Goal: Transaction & Acquisition: Purchase product/service

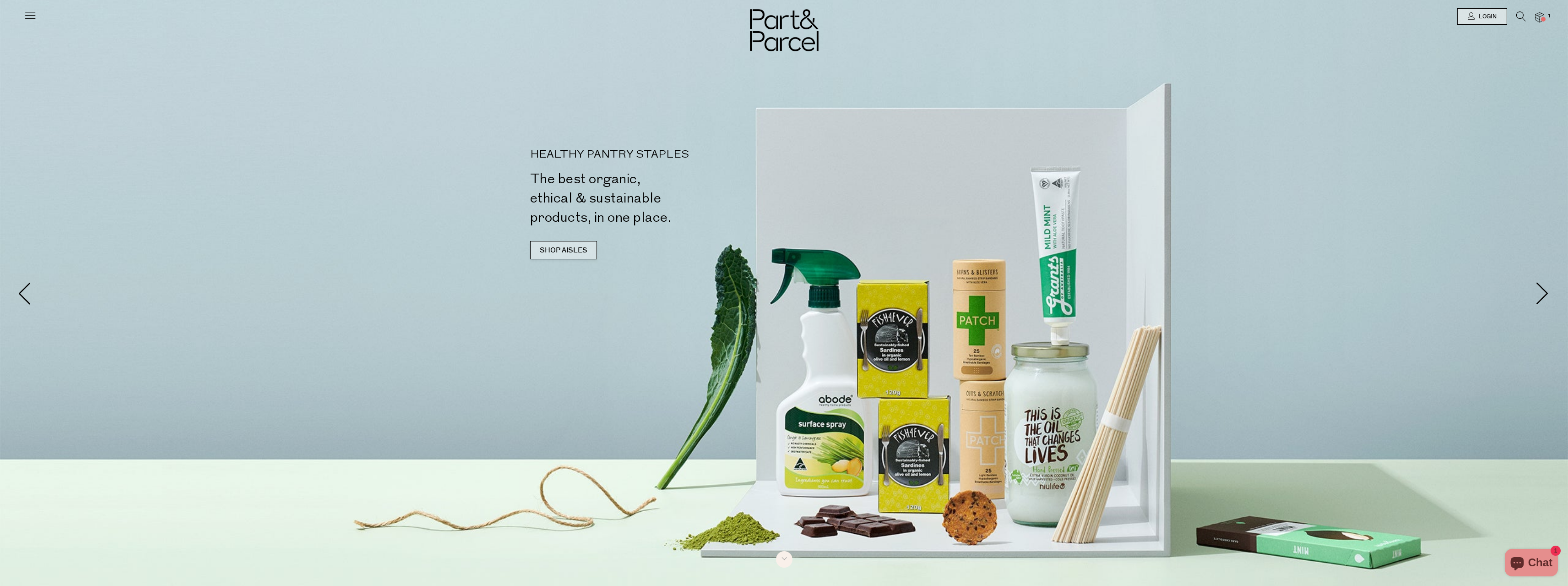
click at [560, 251] on link "SHOP AISLES" at bounding box center [563, 250] width 67 height 18
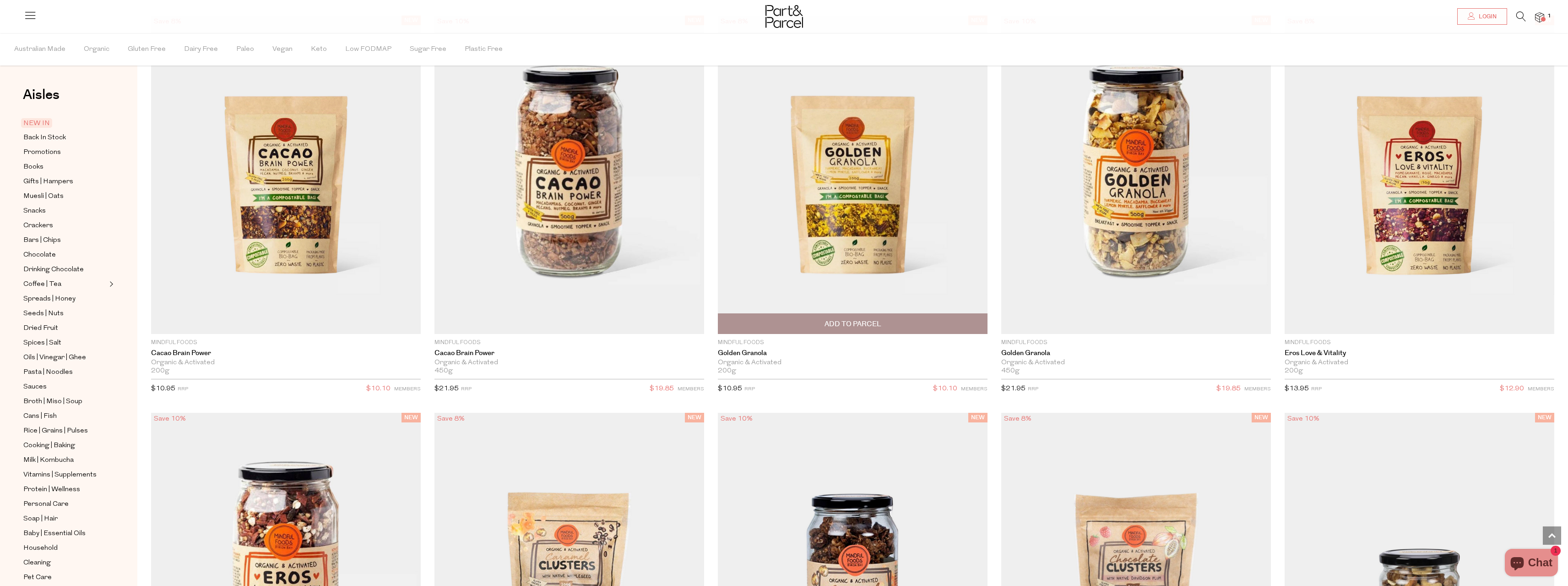
scroll to position [2597, 0]
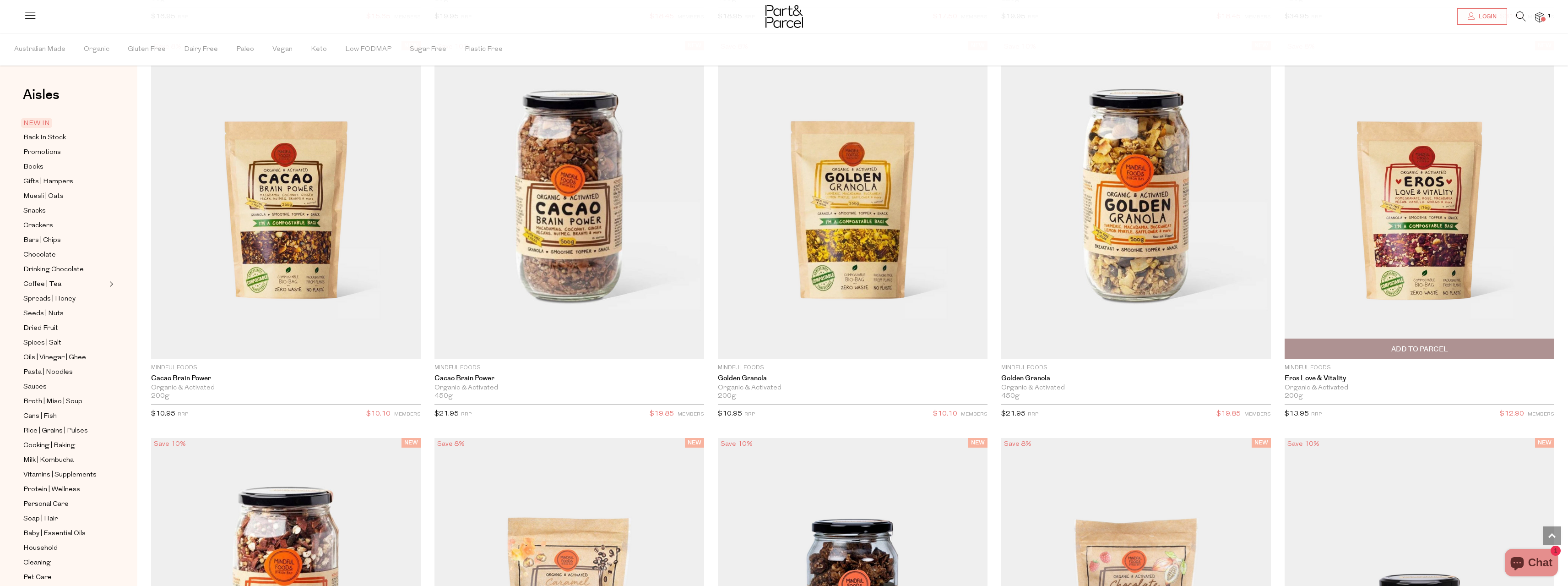
click at [1424, 235] on img at bounding box center [1419, 199] width 270 height 318
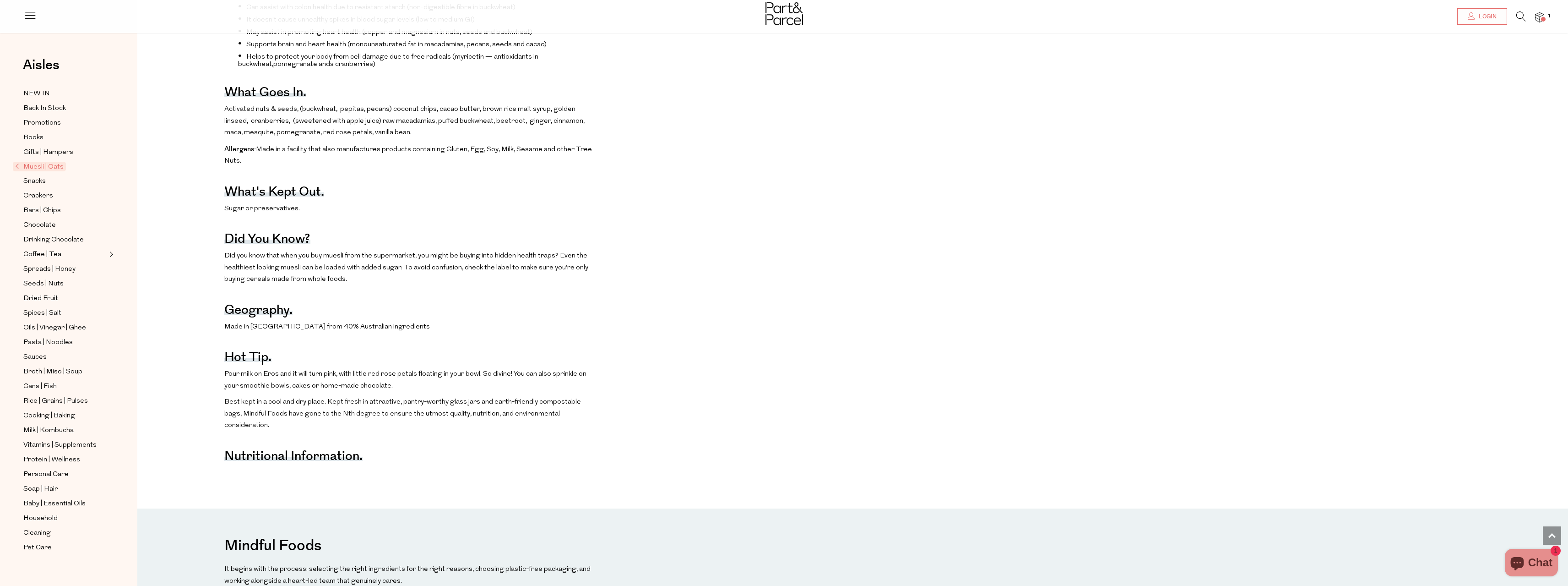
scroll to position [824, 0]
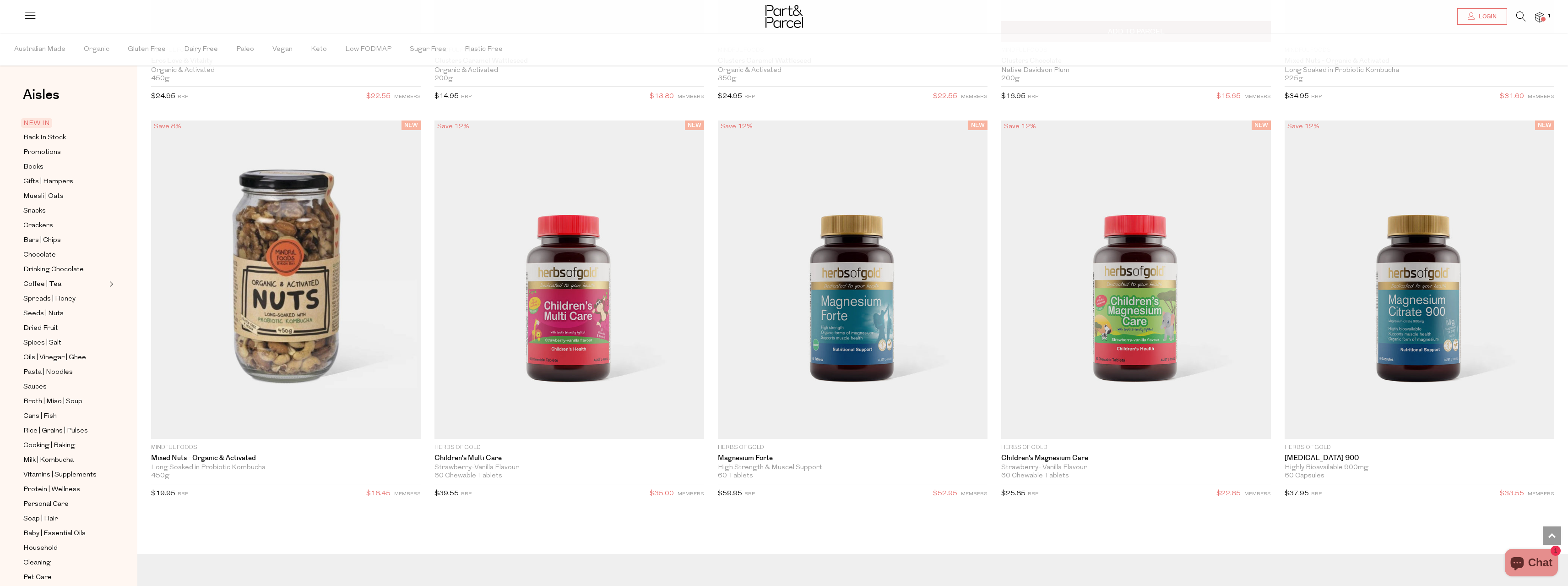
scroll to position [3444, 0]
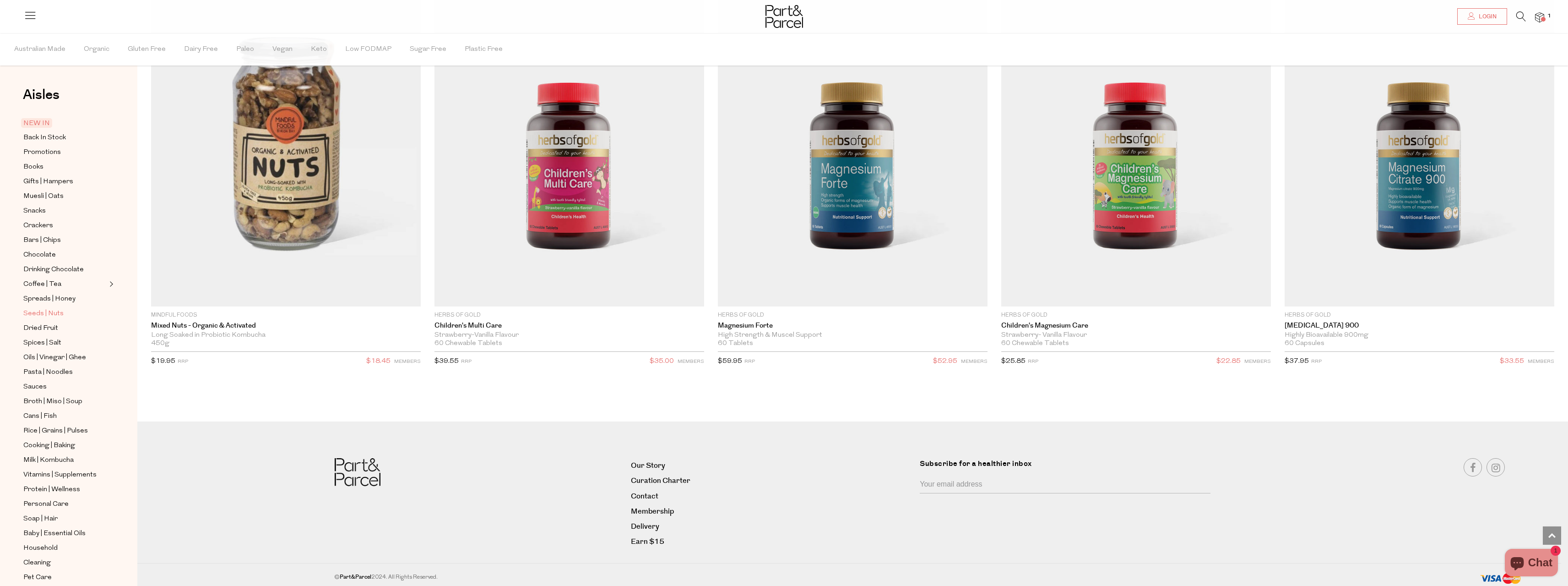
click at [37, 308] on span "Seeds | Nuts" at bounding box center [44, 314] width 40 height 11
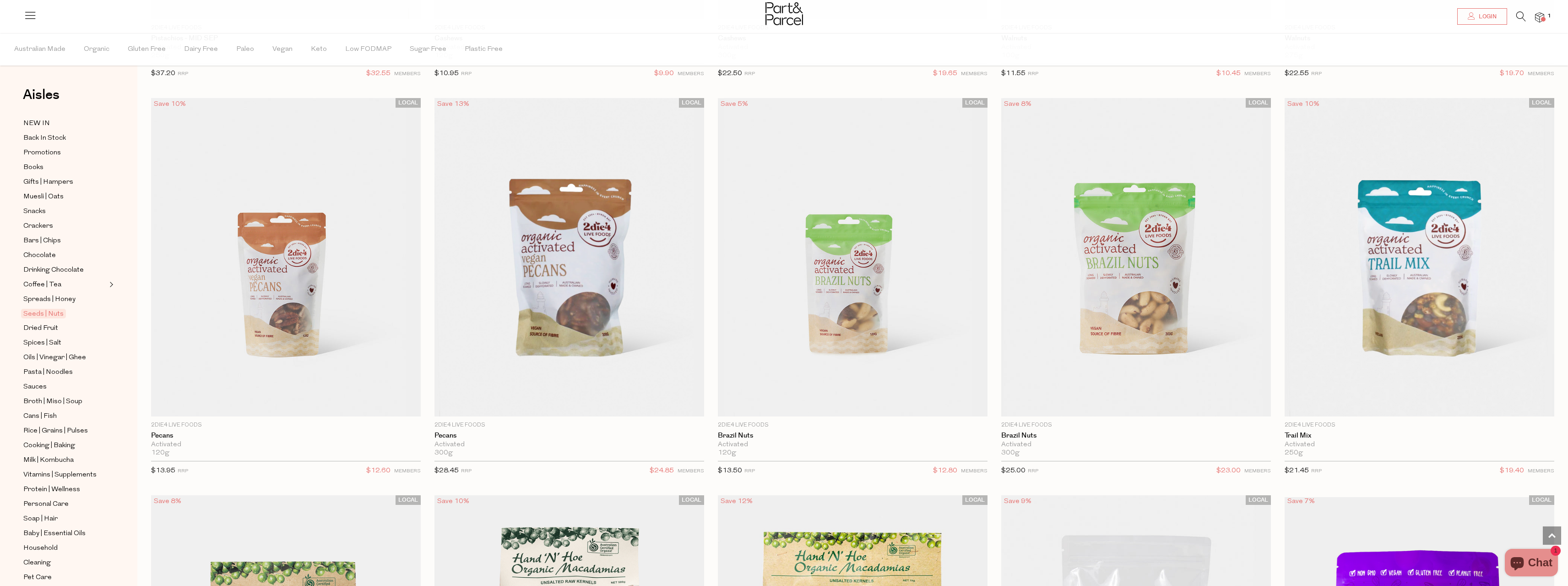
scroll to position [870, 0]
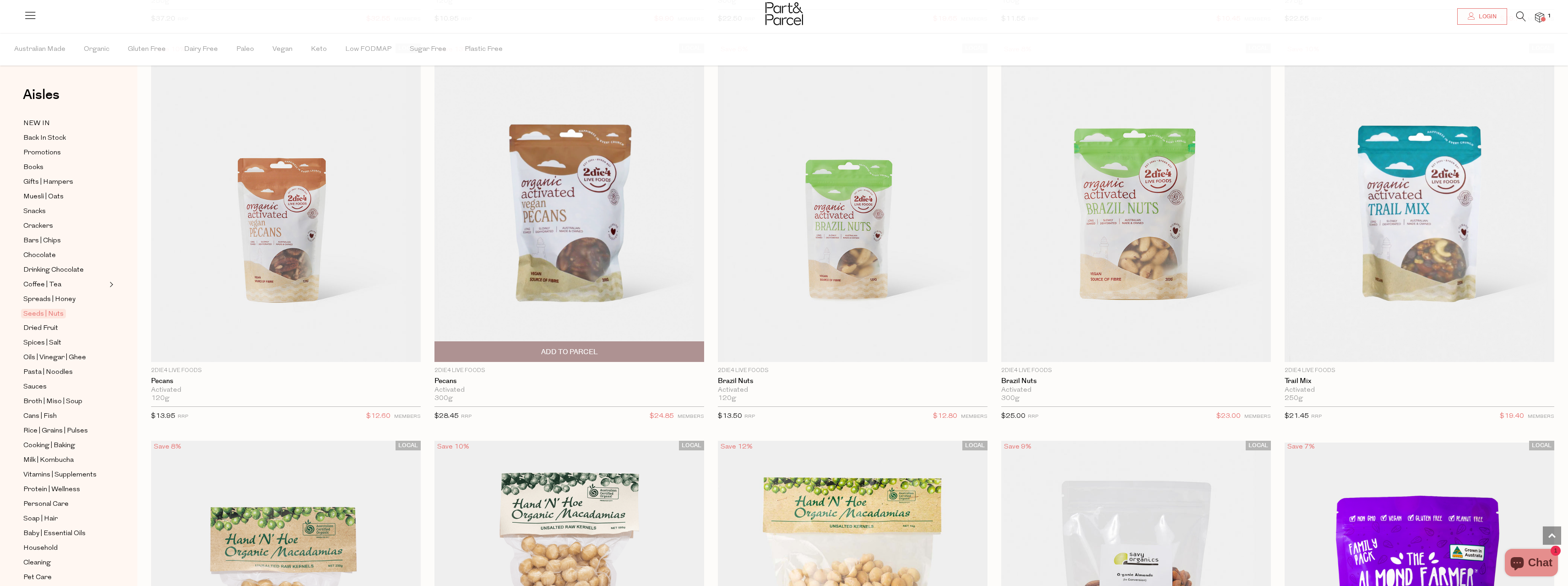
click at [546, 351] on span "Add To Parcel" at bounding box center [569, 352] width 57 height 10
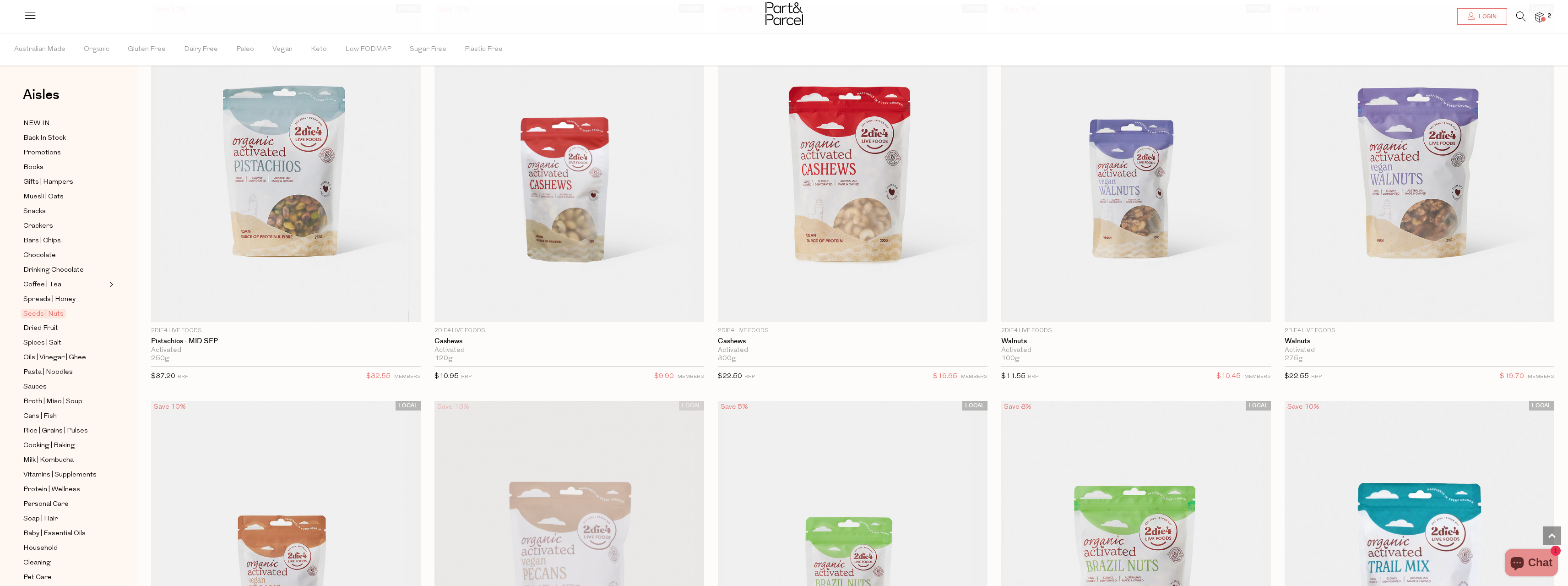
scroll to position [550, 0]
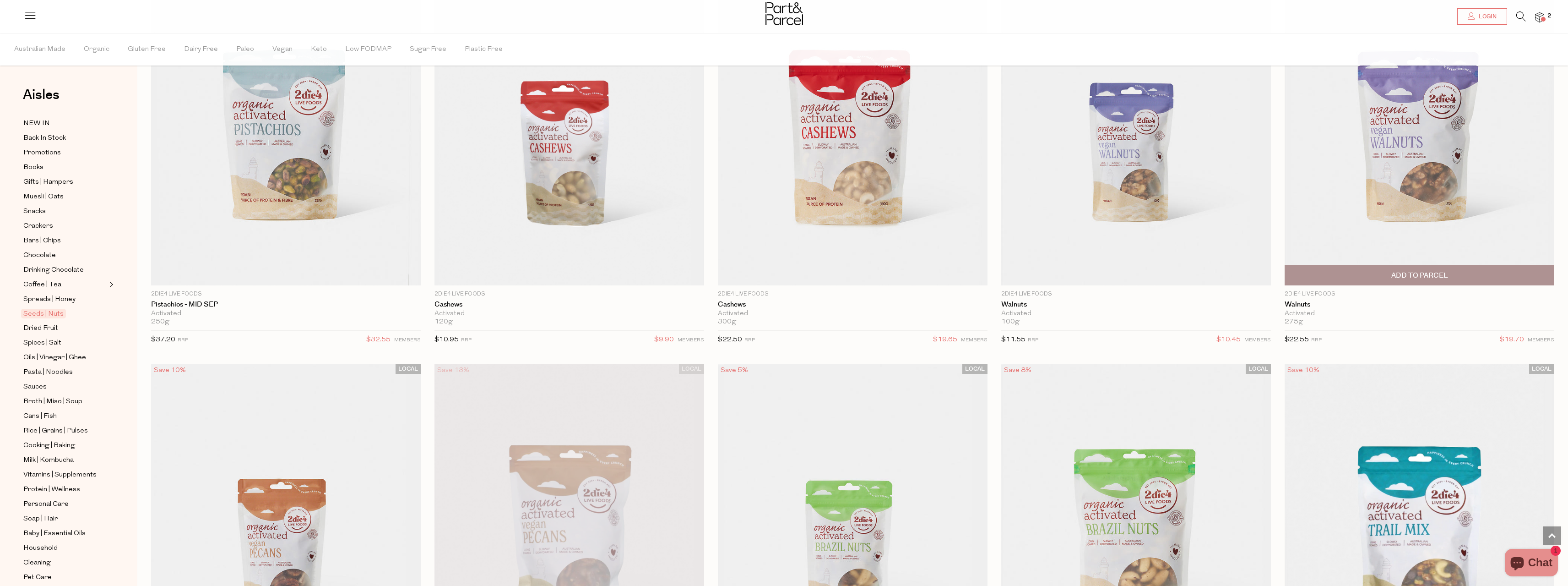
click at [1352, 278] on span "Add To Parcel" at bounding box center [1419, 275] width 264 height 20
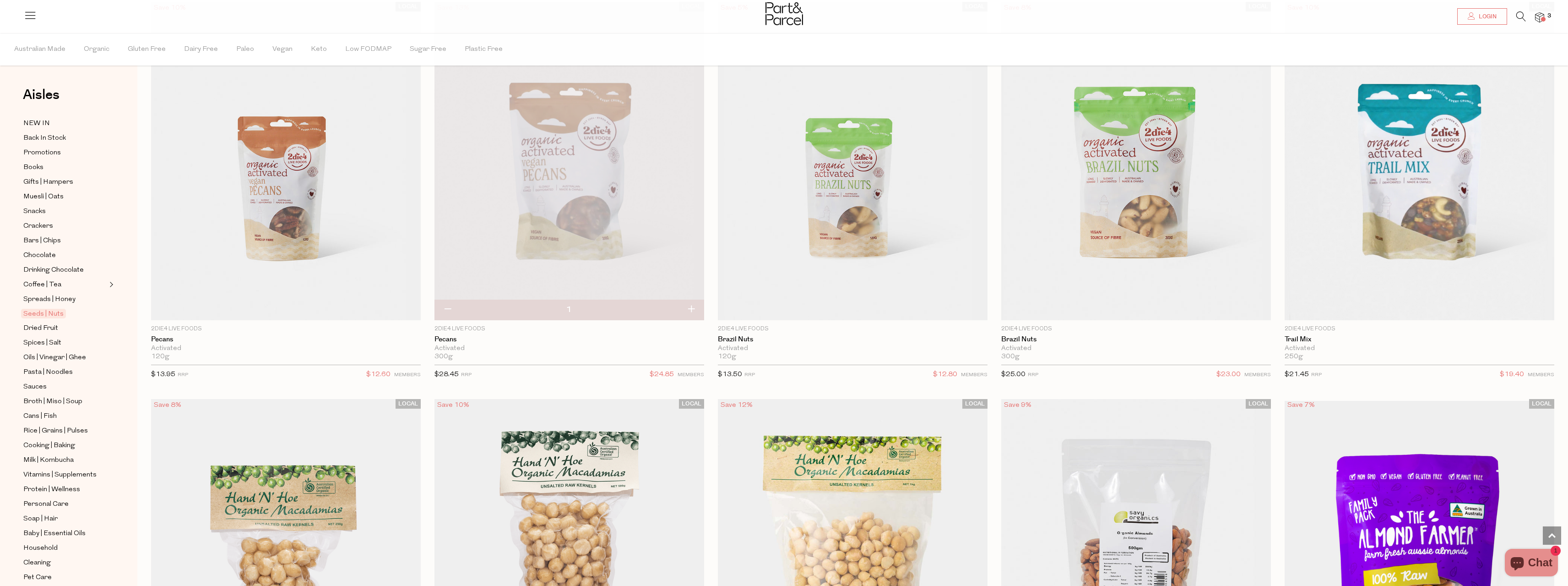
scroll to position [870, 0]
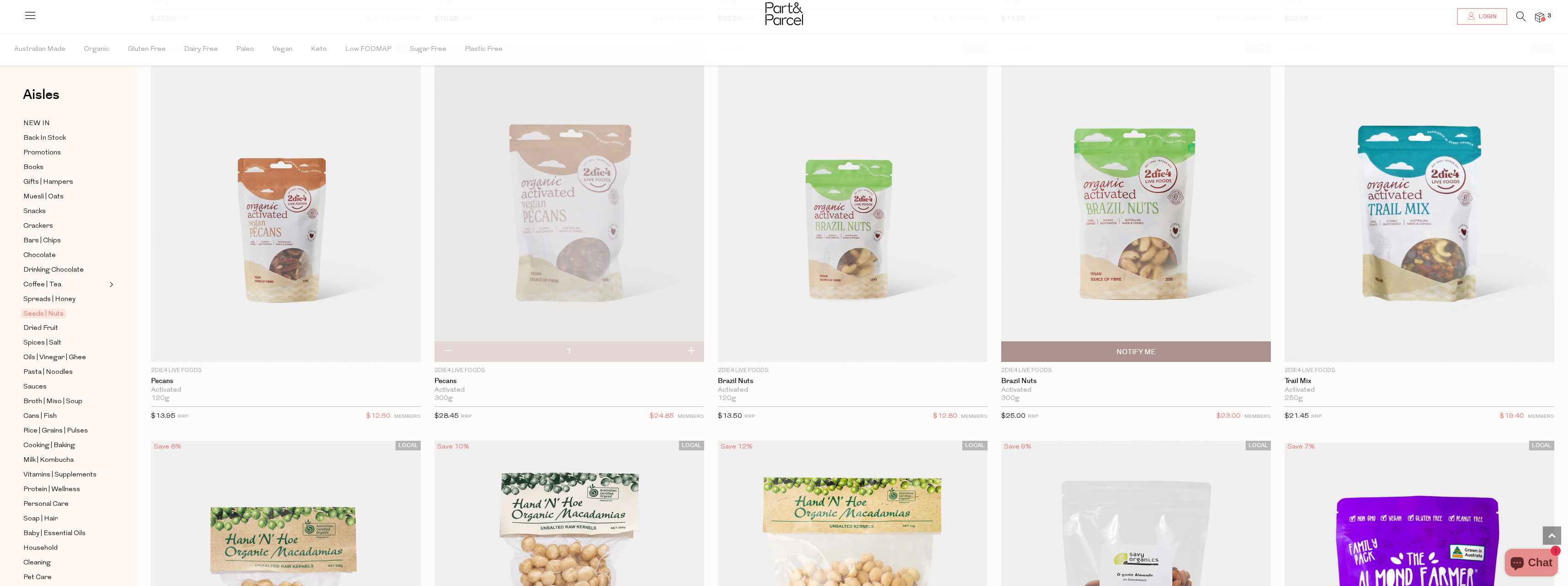
click at [1093, 349] on span "Notify Me" at bounding box center [1135, 351] width 264 height 20
type input "Notify when available"
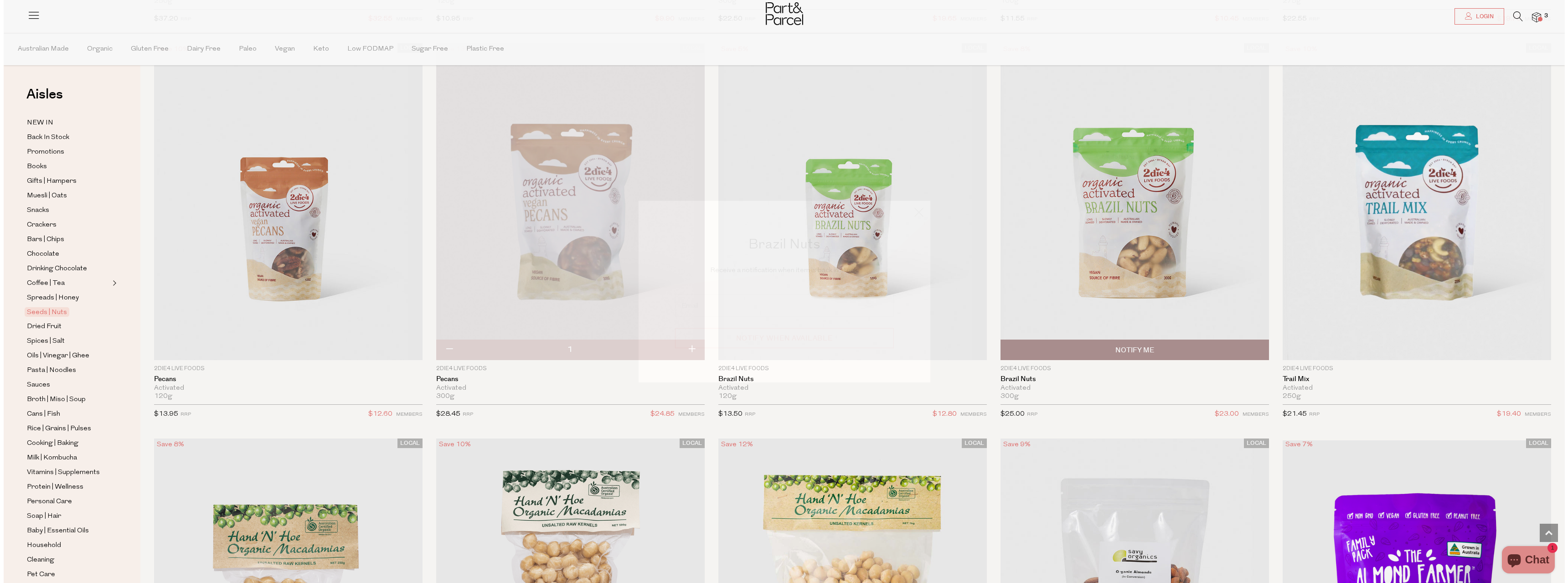
scroll to position [869, 0]
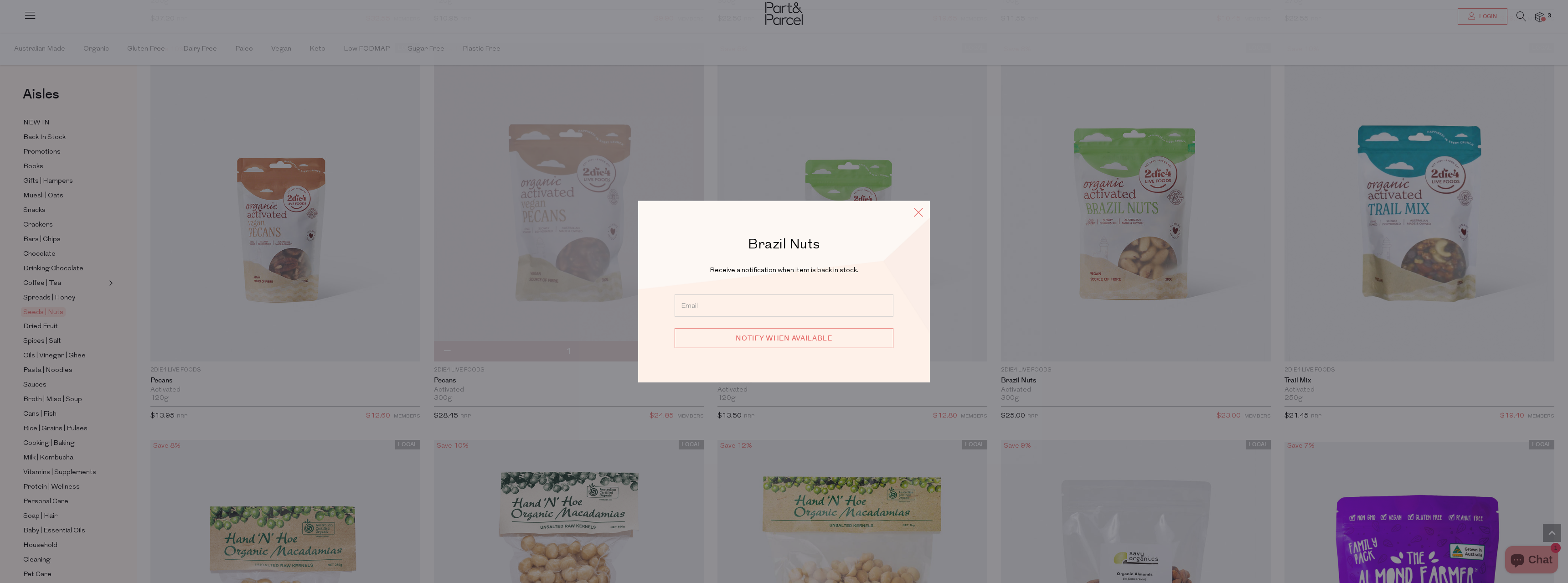
click at [920, 214] on icon at bounding box center [918, 212] width 13 height 13
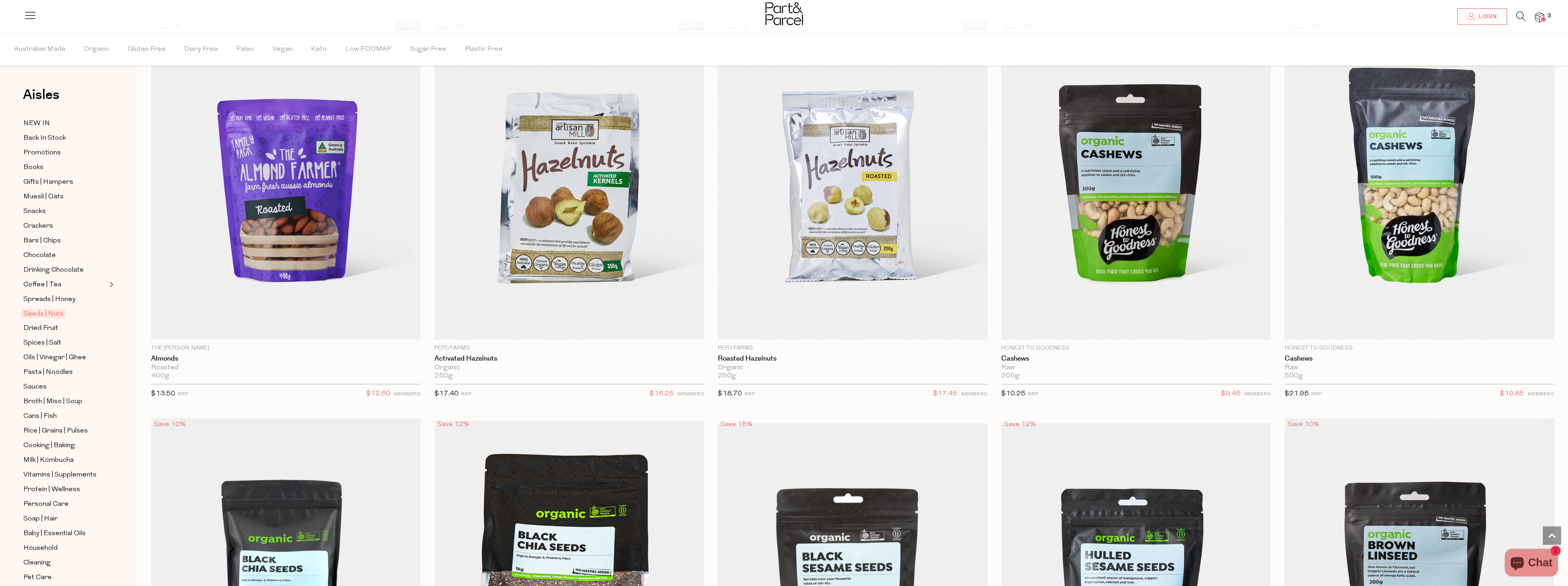
scroll to position [1740, 0]
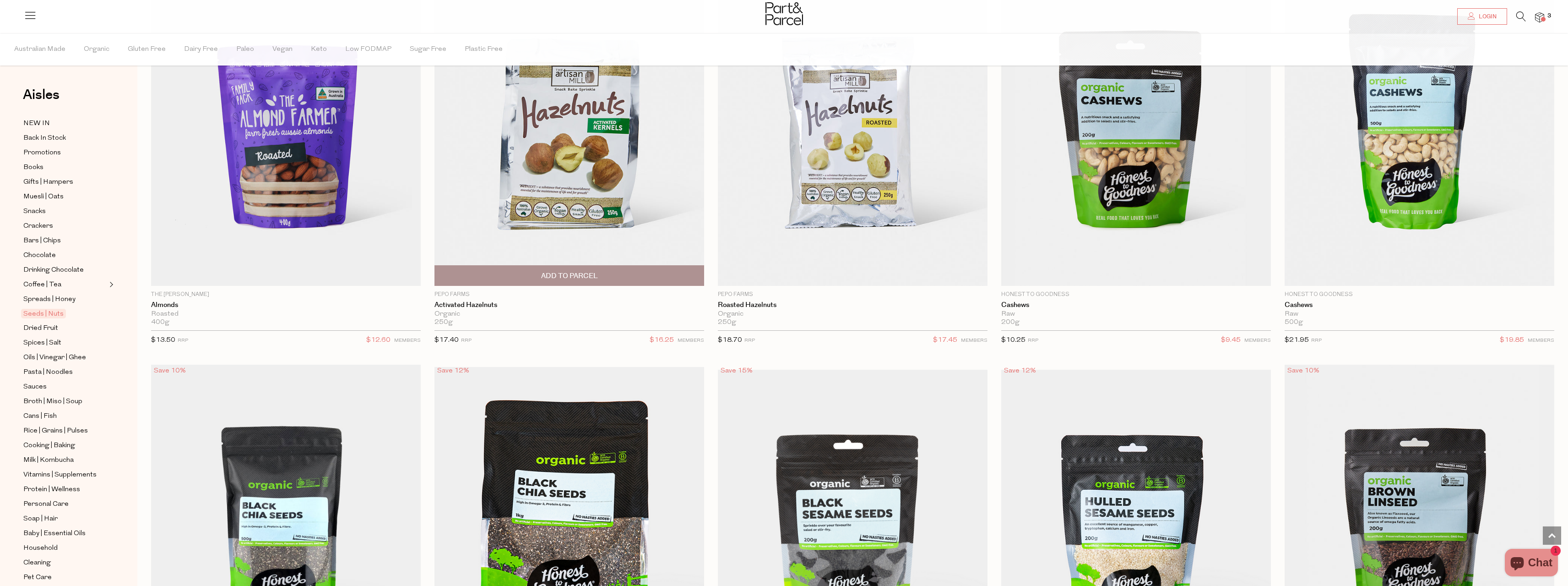
click at [572, 278] on span "Add To Parcel" at bounding box center [569, 276] width 57 height 10
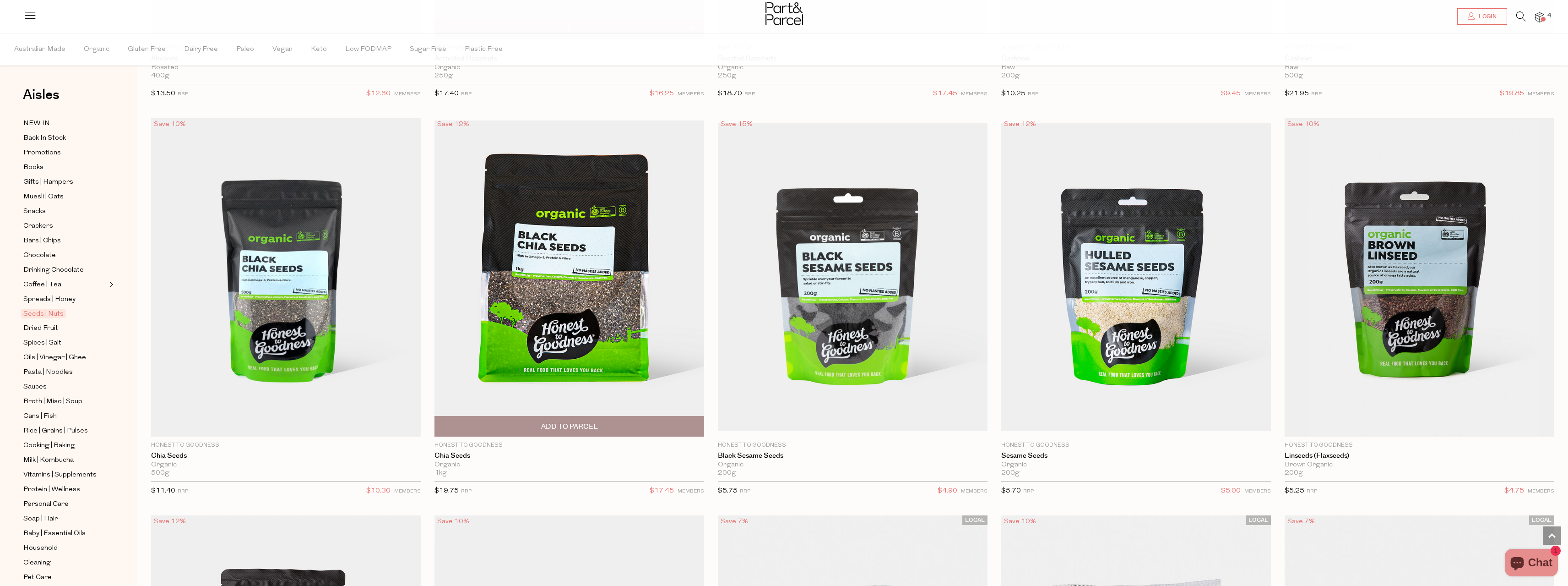
scroll to position [2107, 0]
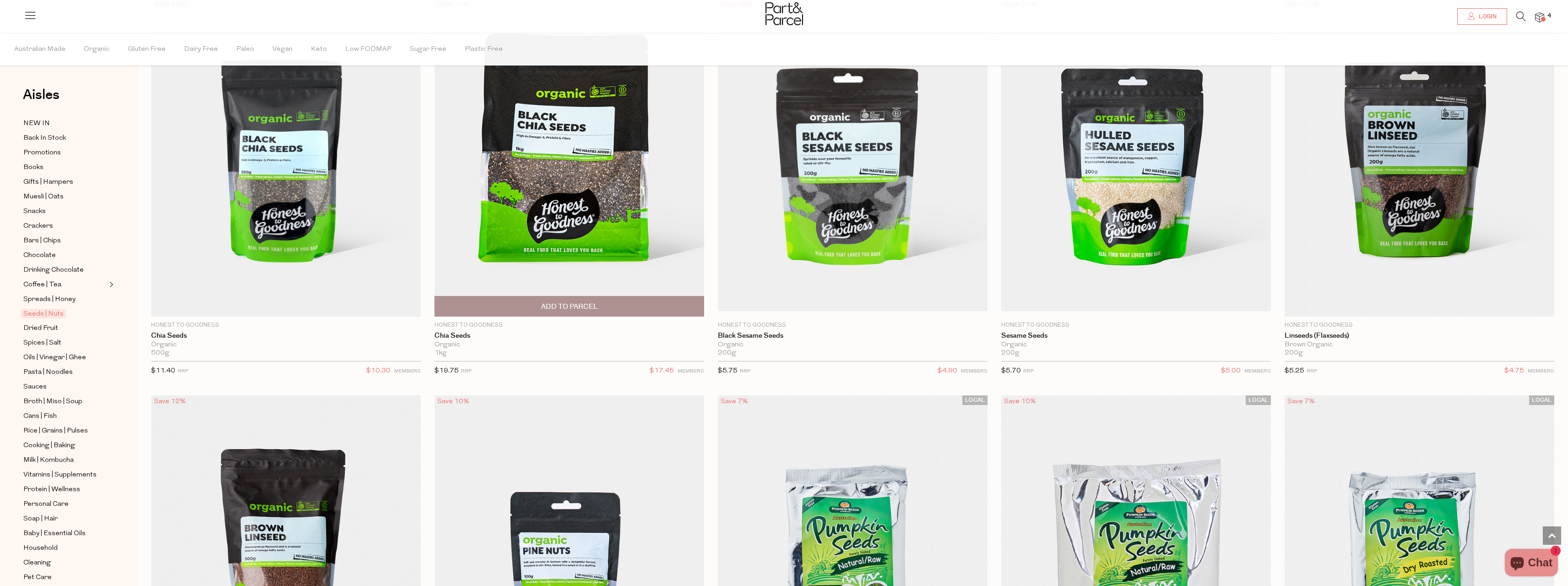
click at [519, 308] on span "Add To Parcel" at bounding box center [569, 306] width 264 height 20
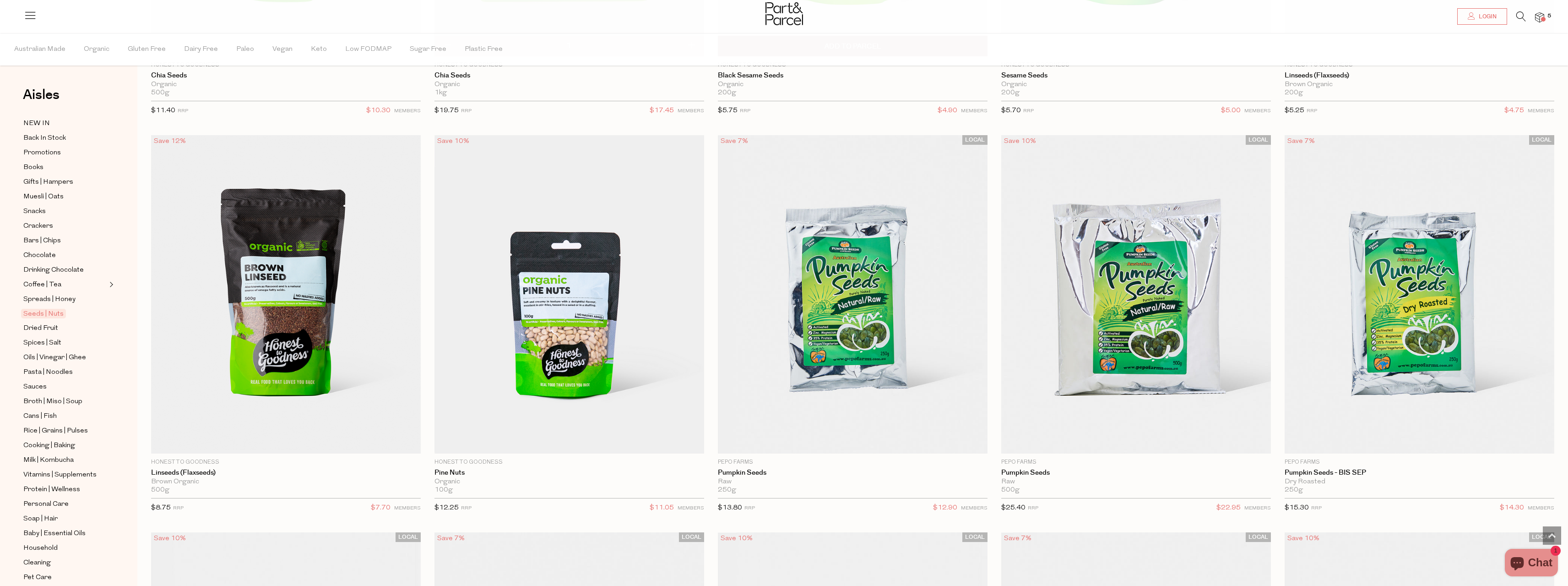
scroll to position [2427, 0]
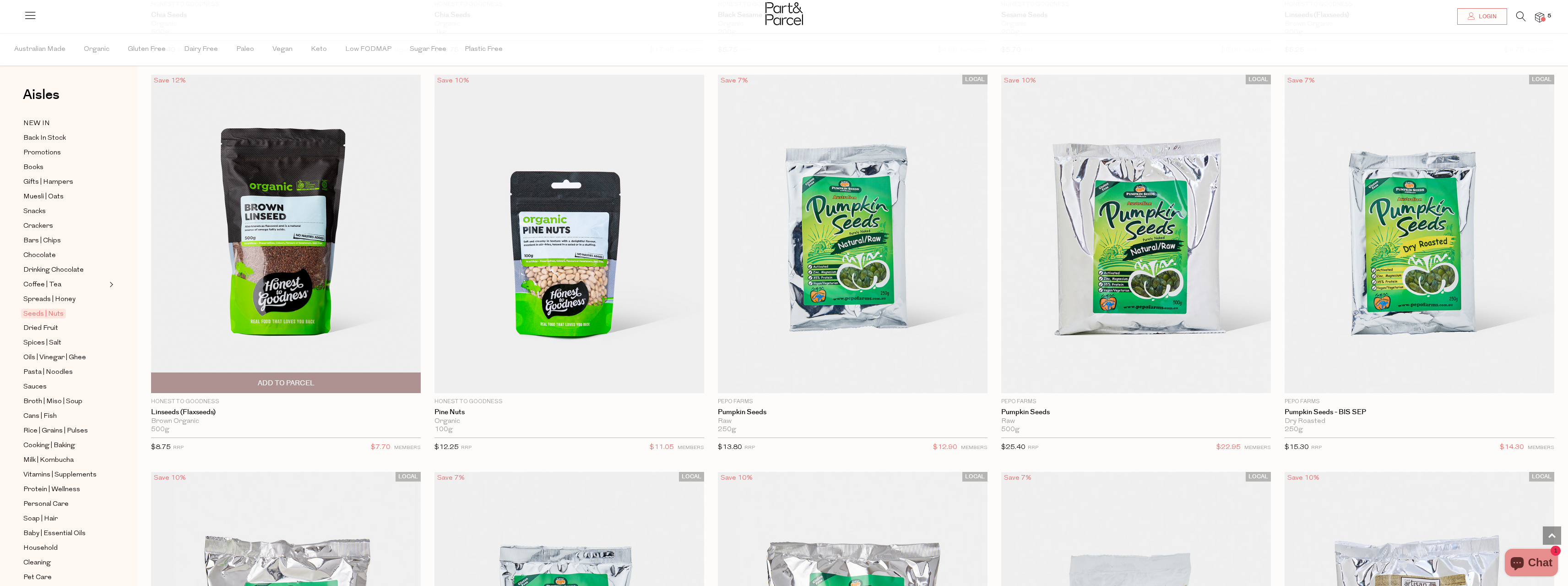
click at [262, 379] on span "Add To Parcel" at bounding box center [286, 383] width 57 height 10
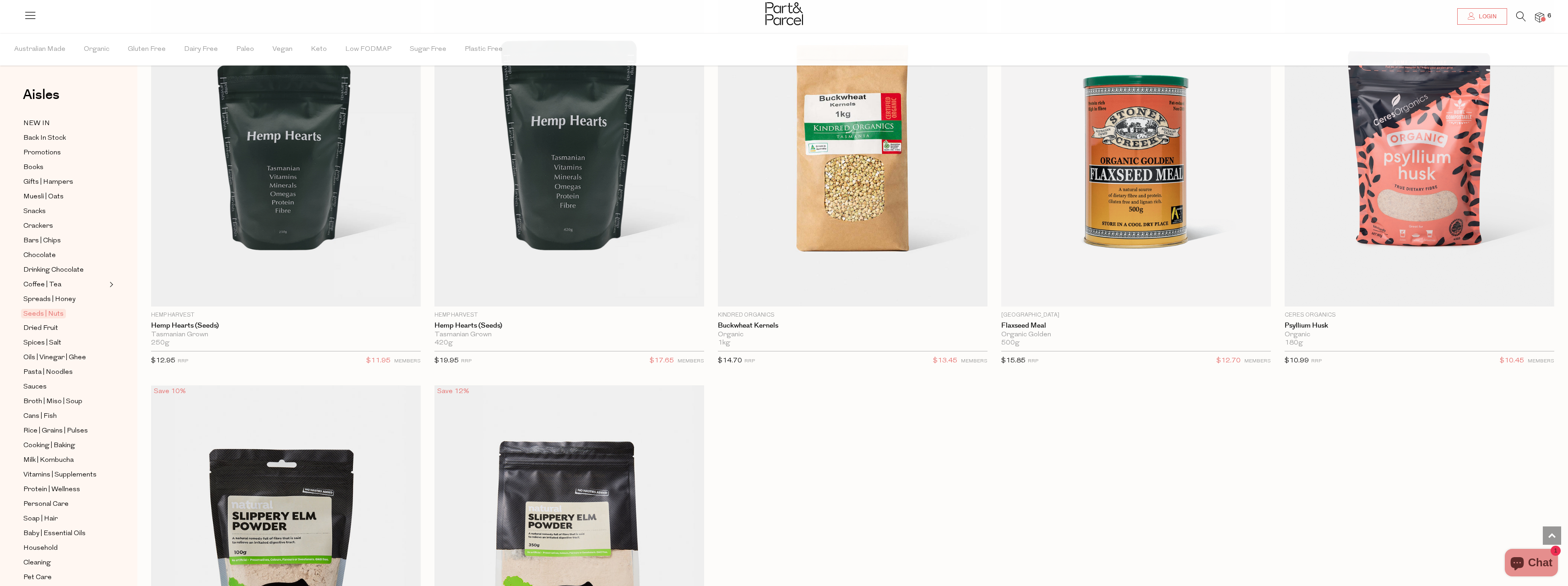
scroll to position [3252, 0]
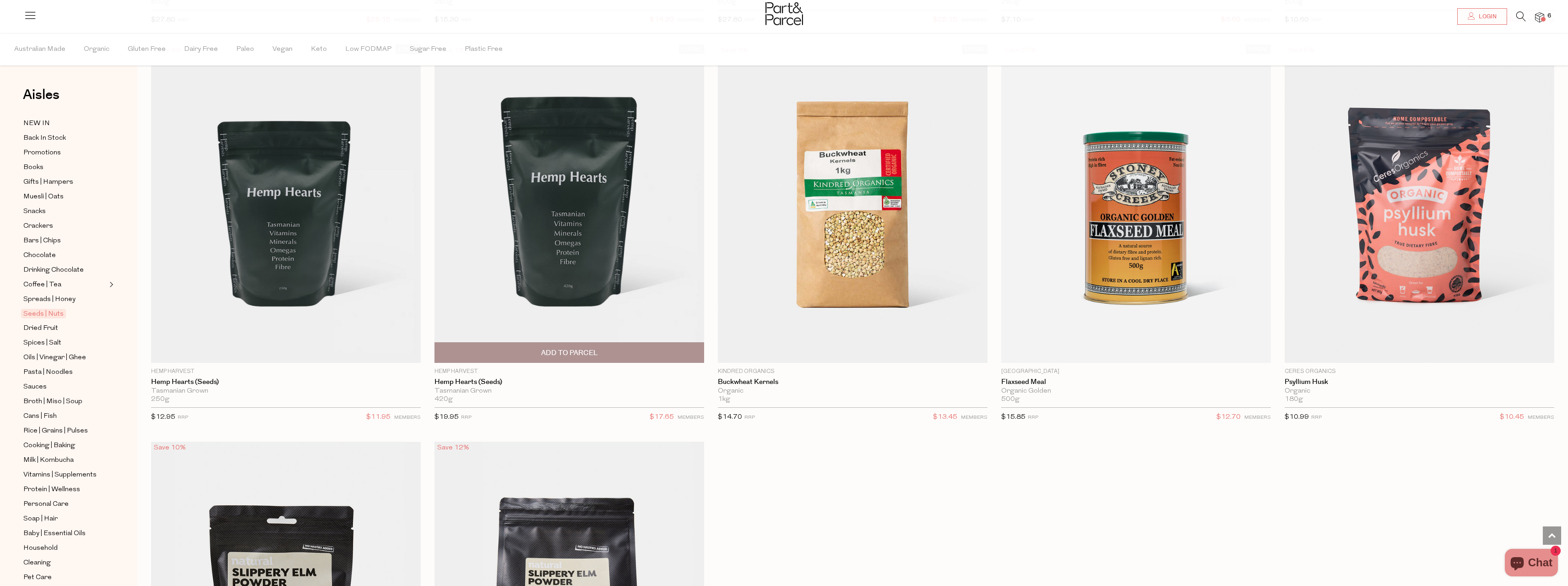
click at [558, 350] on span "Add To Parcel" at bounding box center [569, 353] width 57 height 10
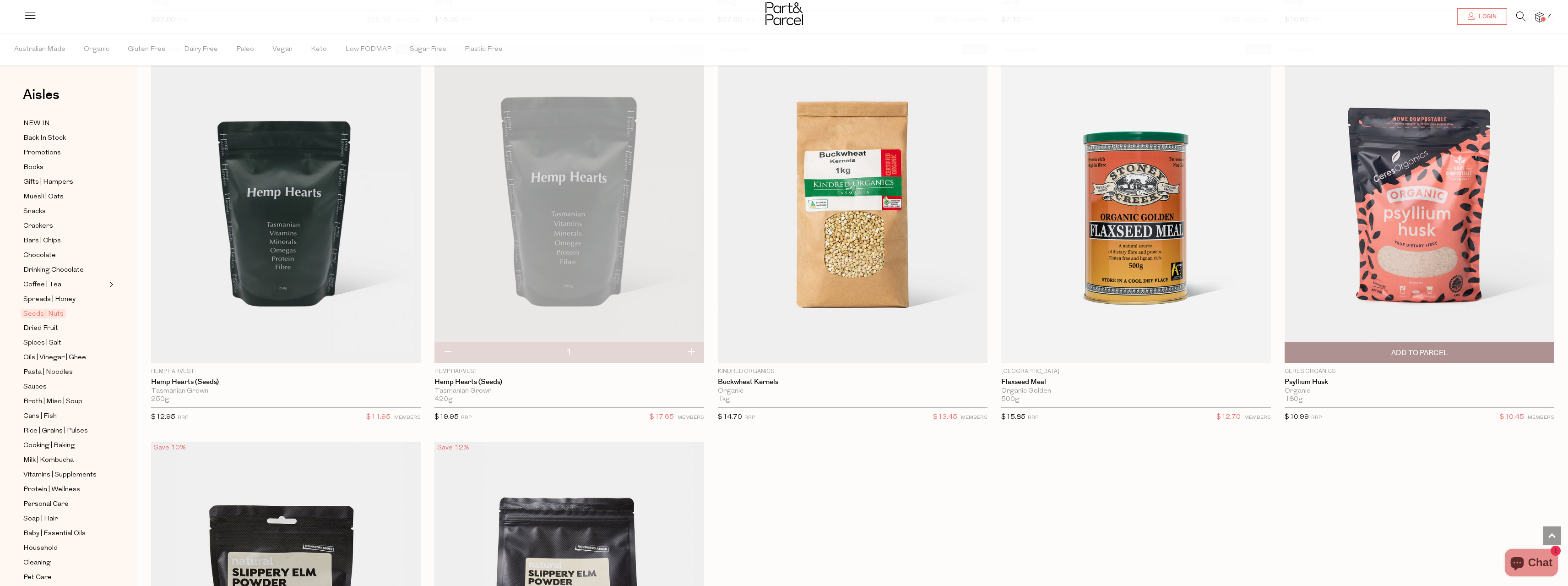
click at [1415, 348] on span "Add To Parcel" at bounding box center [1420, 353] width 57 height 10
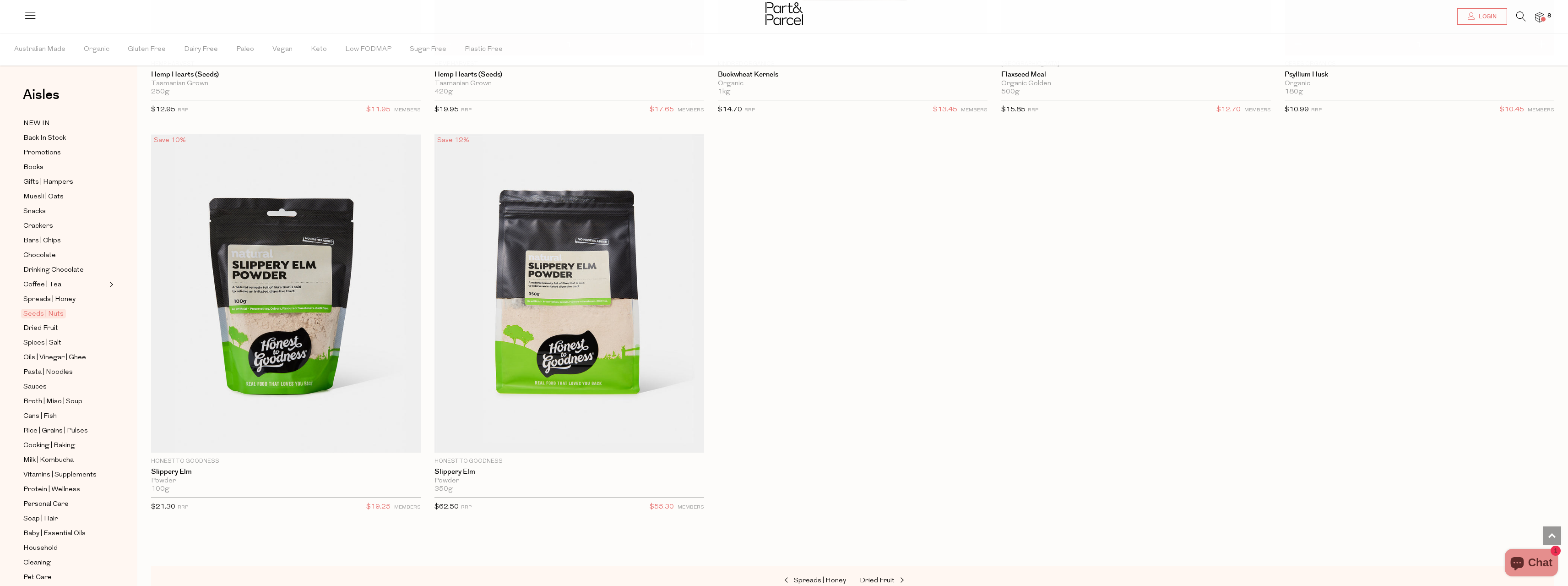
scroll to position [3710, 0]
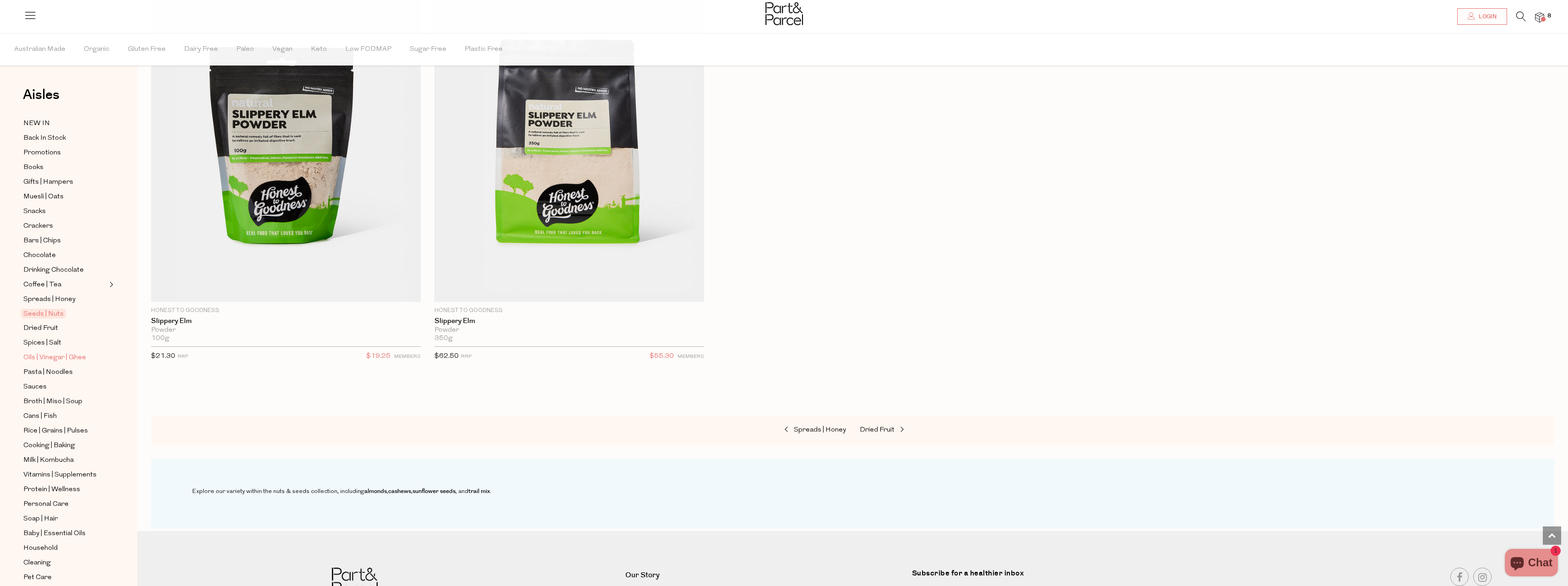
click at [28, 352] on span "Oils | Vinegar | Ghee" at bounding box center [55, 358] width 62 height 11
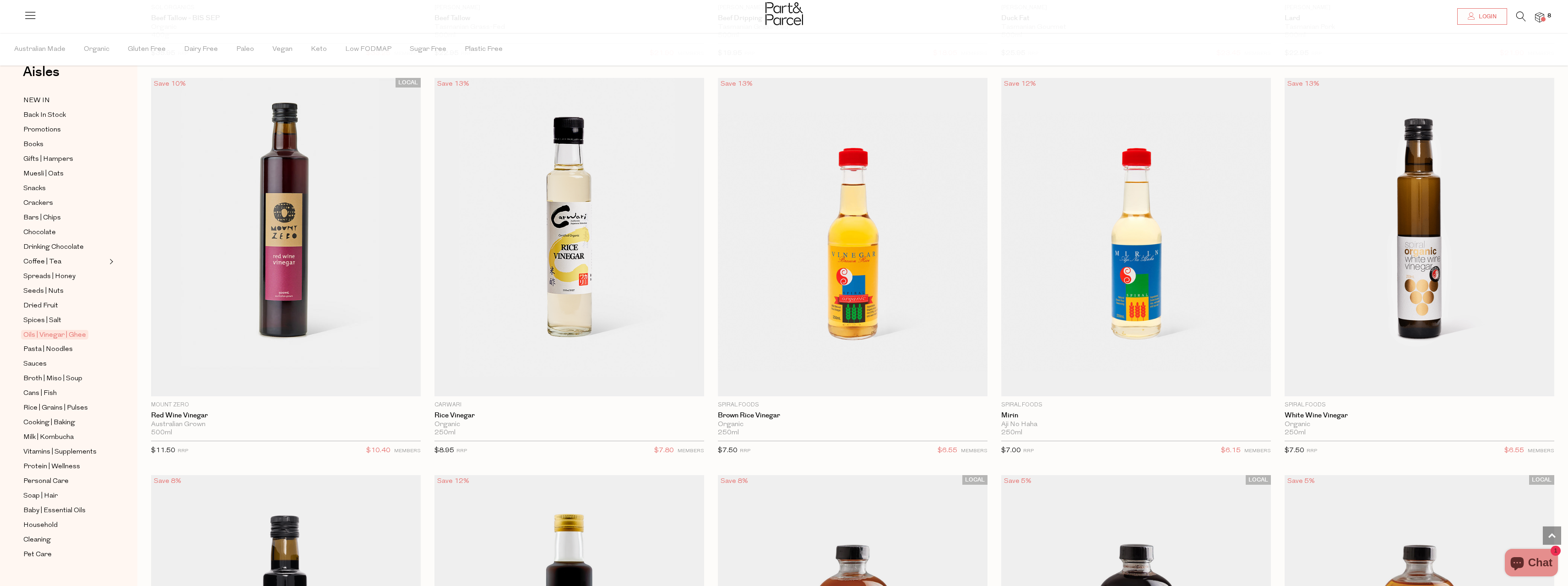
scroll to position [2473, 0]
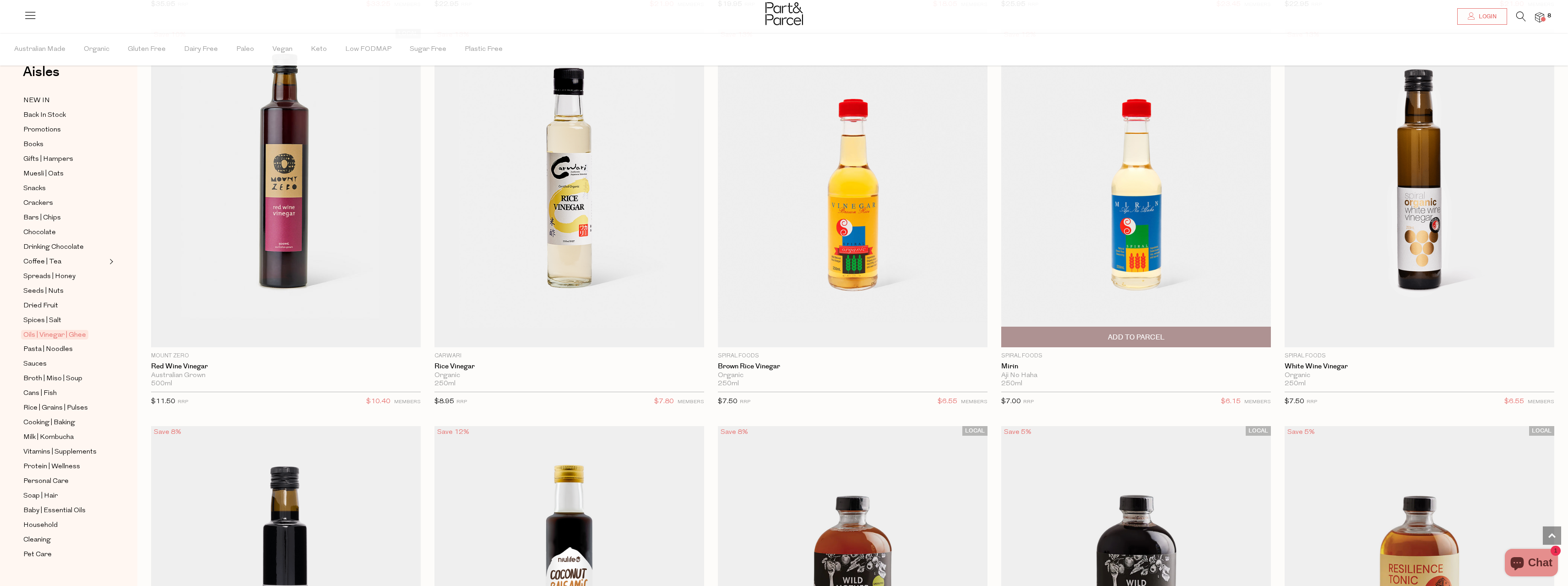
click at [1116, 336] on span "Add To Parcel" at bounding box center [1136, 337] width 57 height 10
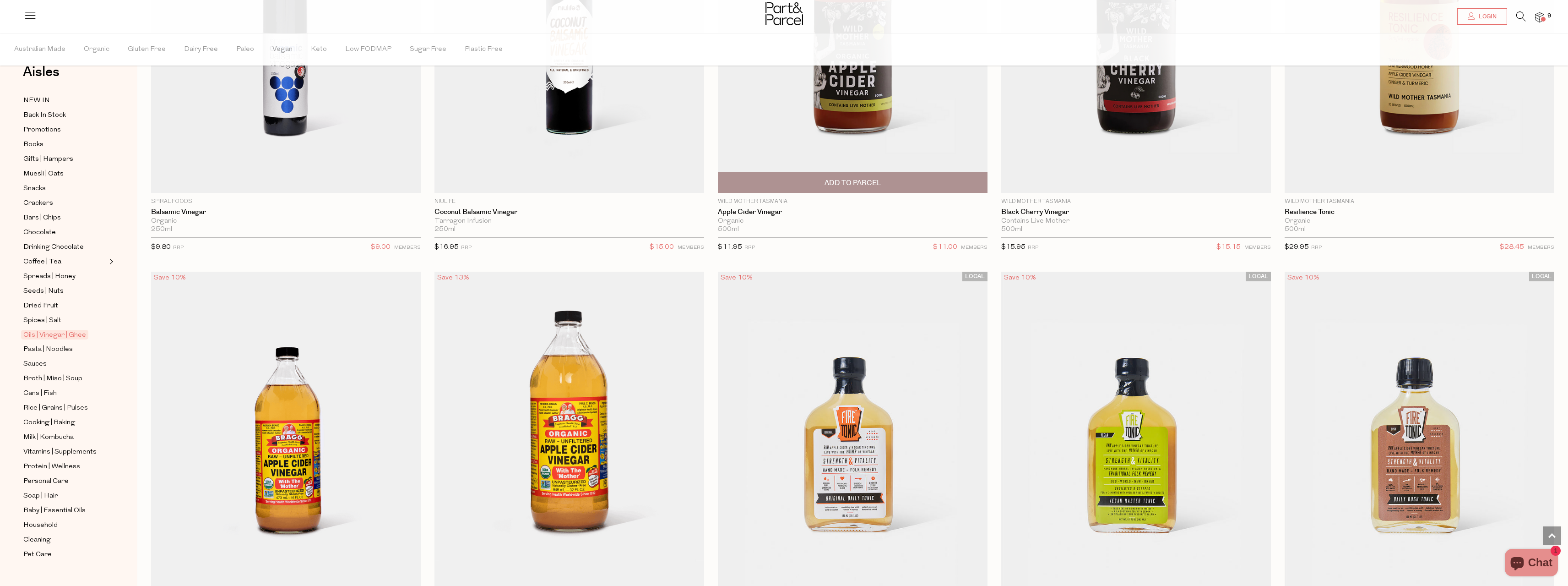
scroll to position [3023, 0]
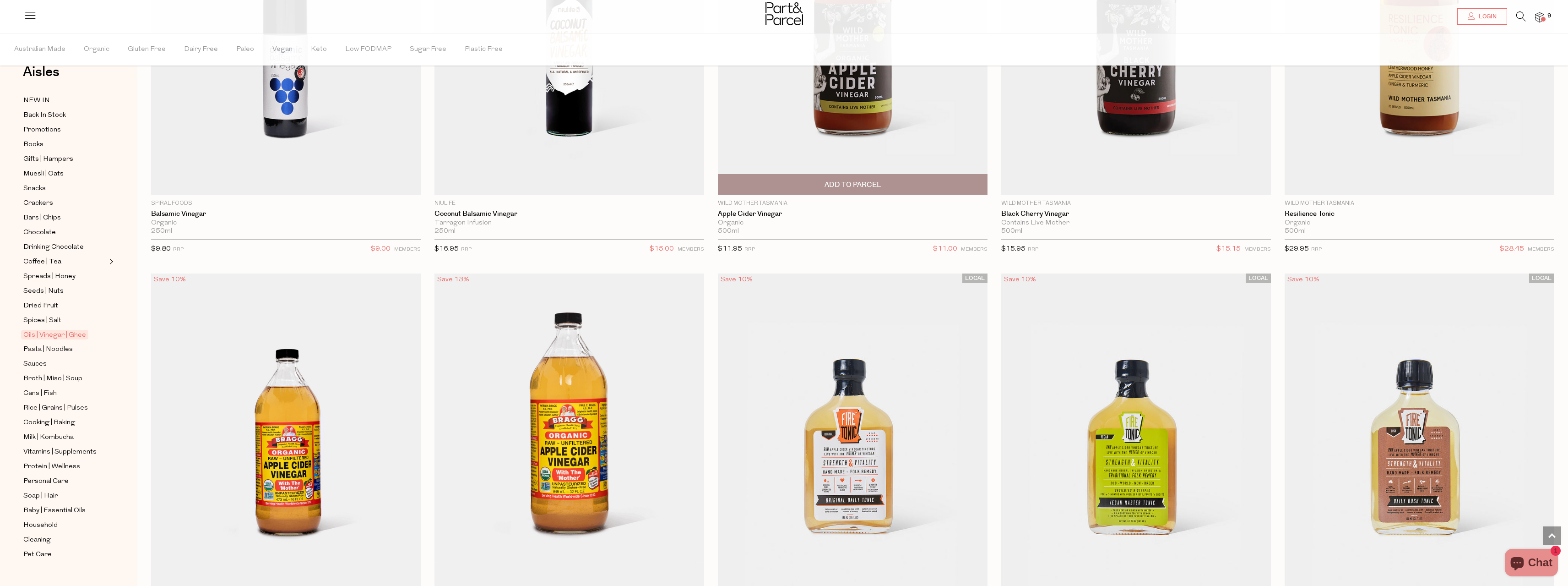
click at [856, 110] on img at bounding box center [853, 35] width 270 height 318
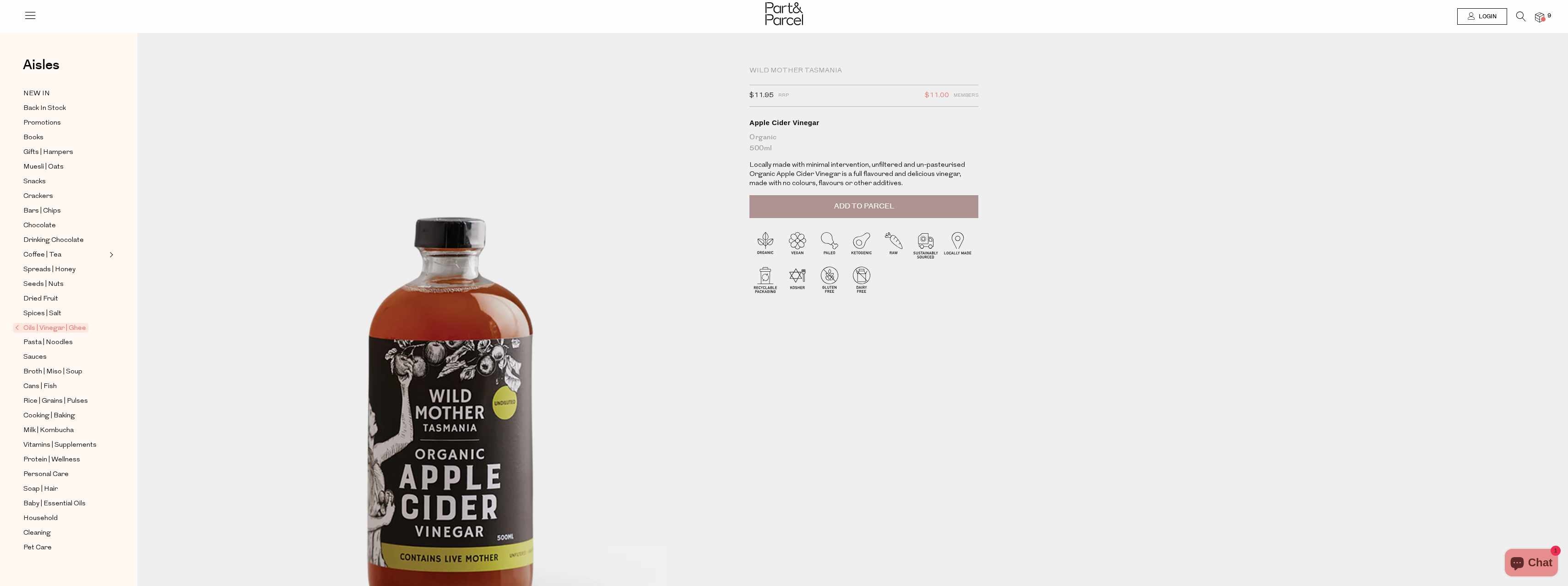
click at [833, 204] on button "Add to Parcel" at bounding box center [864, 206] width 229 height 23
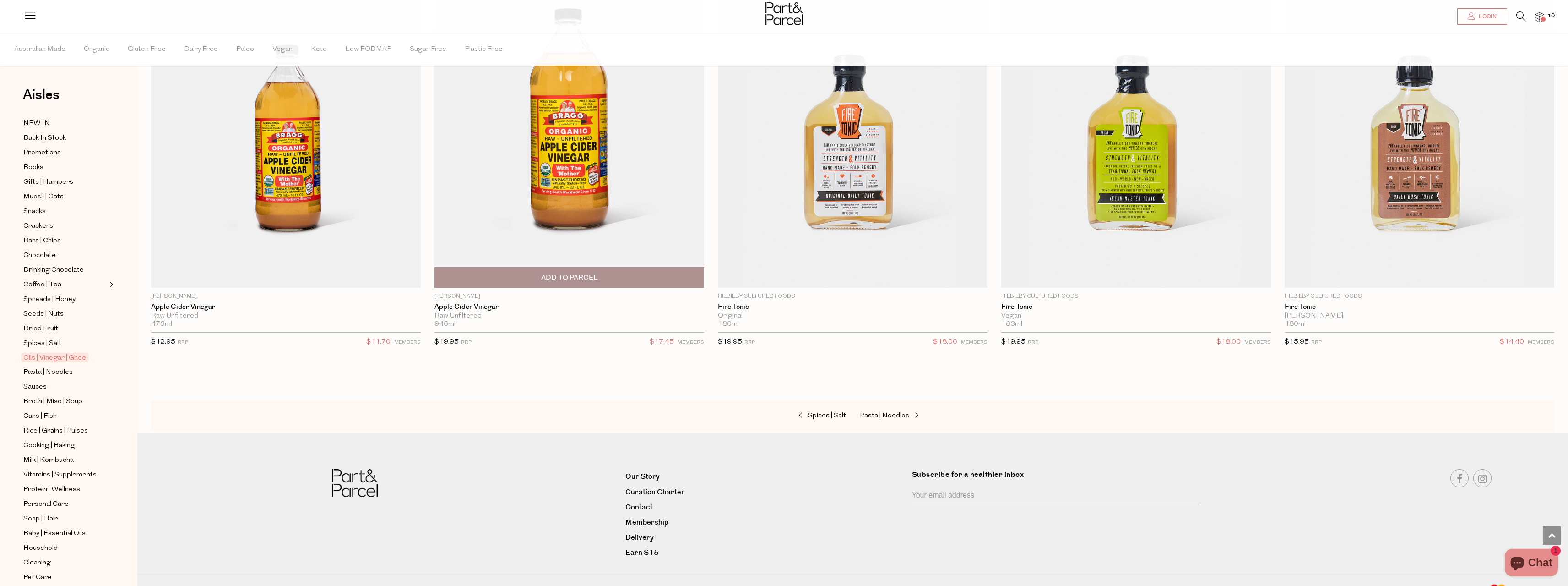
scroll to position [3337, 0]
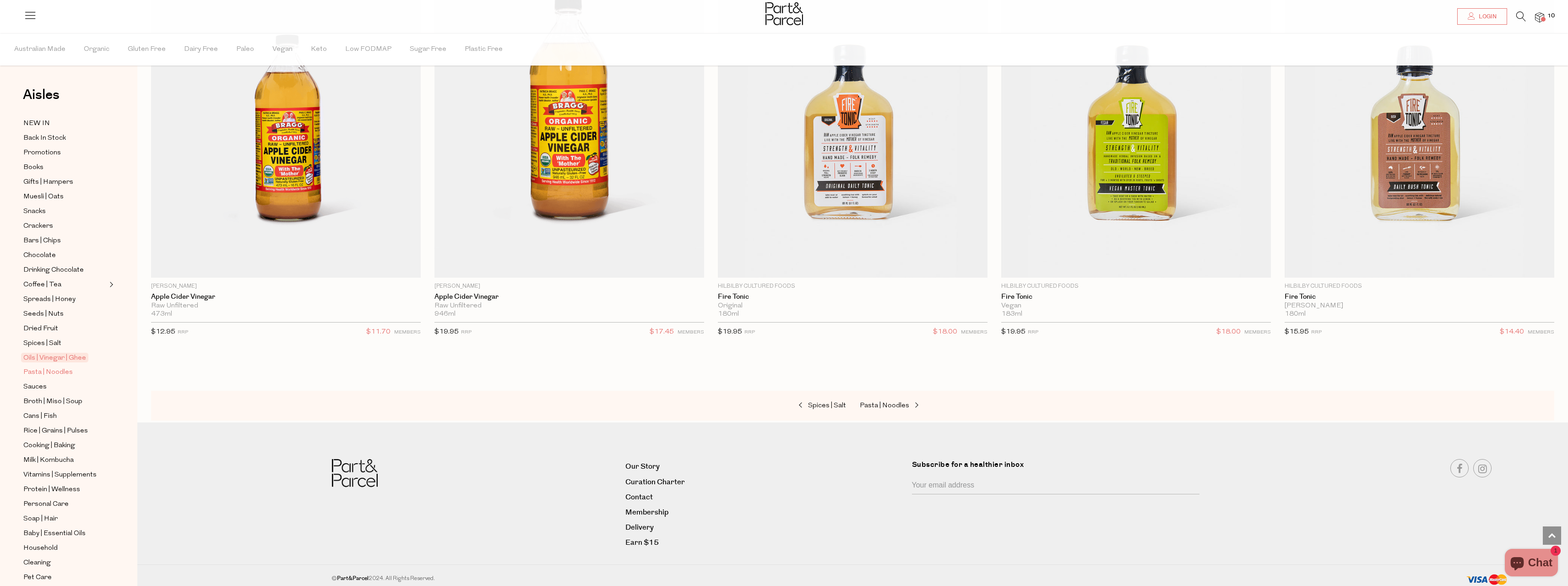
click at [47, 367] on span "Pasta | Noodles" at bounding box center [48, 372] width 50 height 11
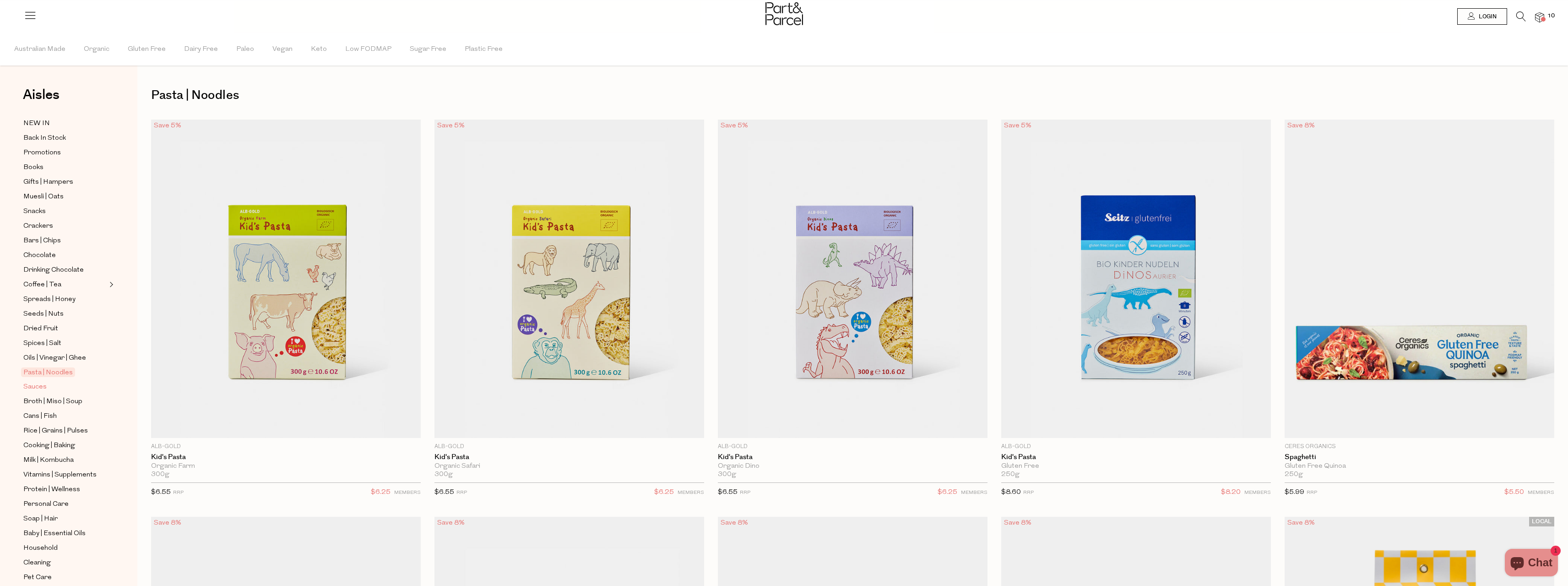
click at [39, 381] on span "Sauces" at bounding box center [35, 387] width 23 height 11
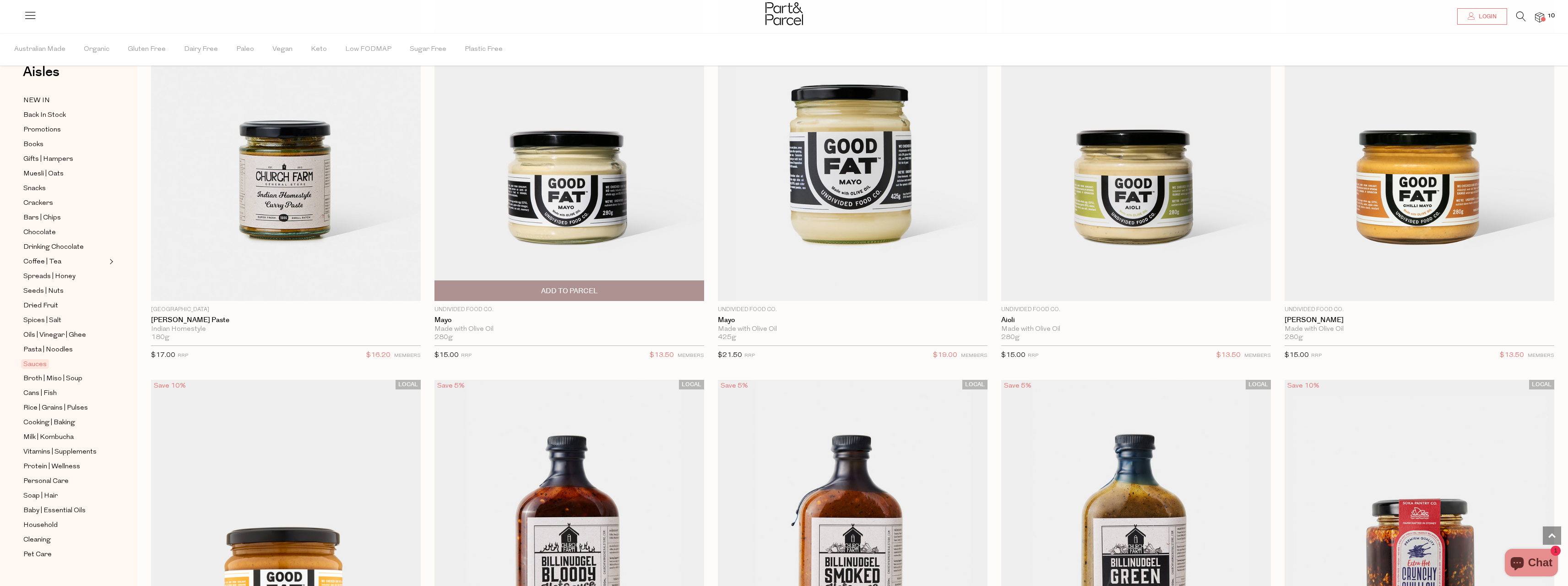
scroll to position [1282, 0]
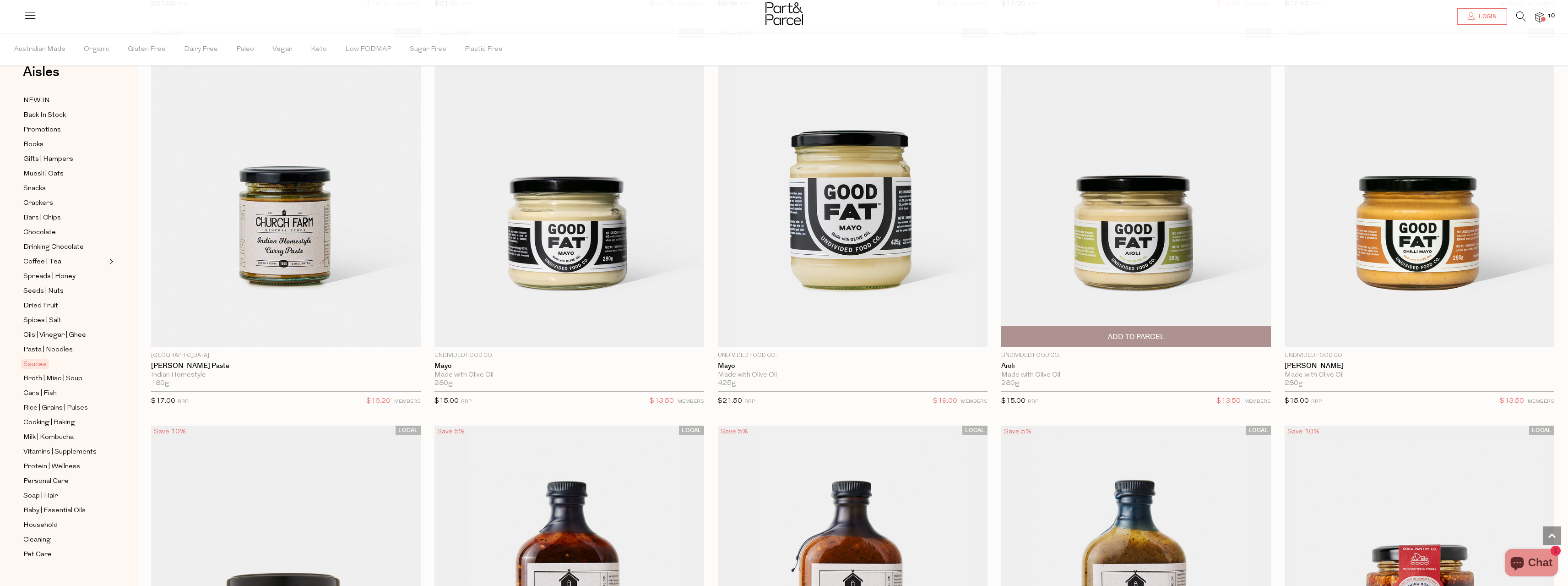
click at [1118, 333] on span "Add To Parcel" at bounding box center [1136, 337] width 57 height 10
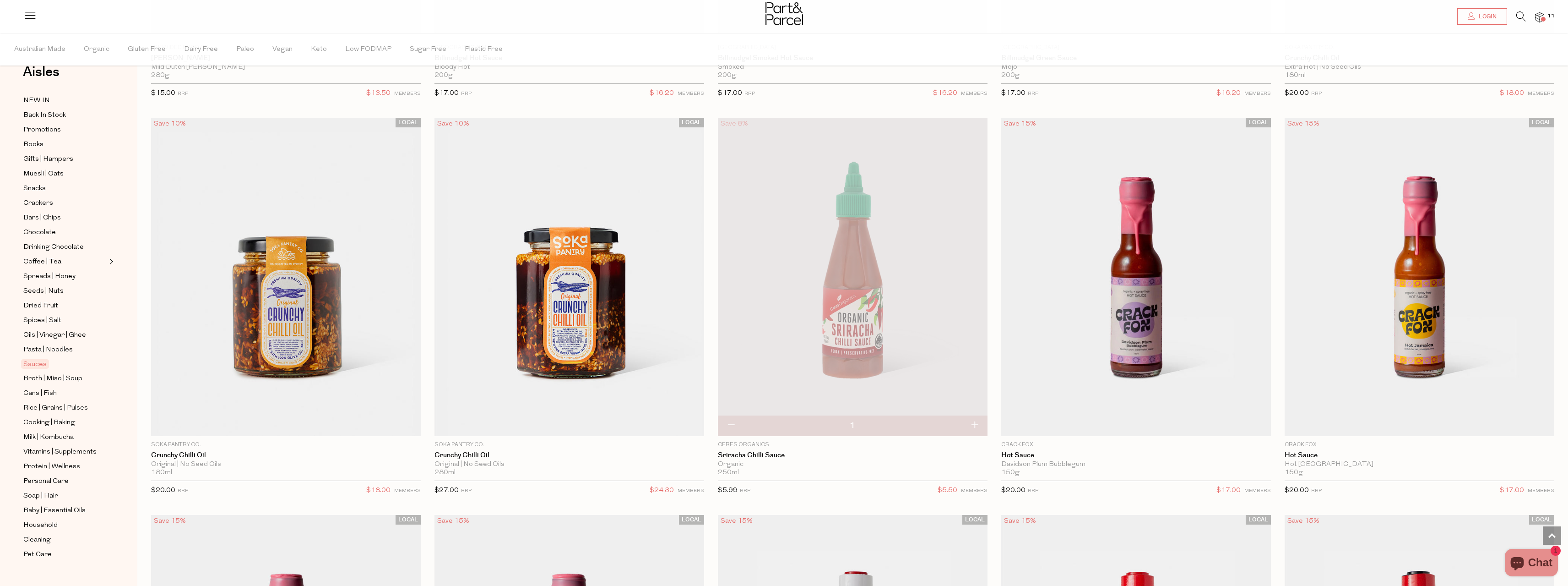
scroll to position [2015, 0]
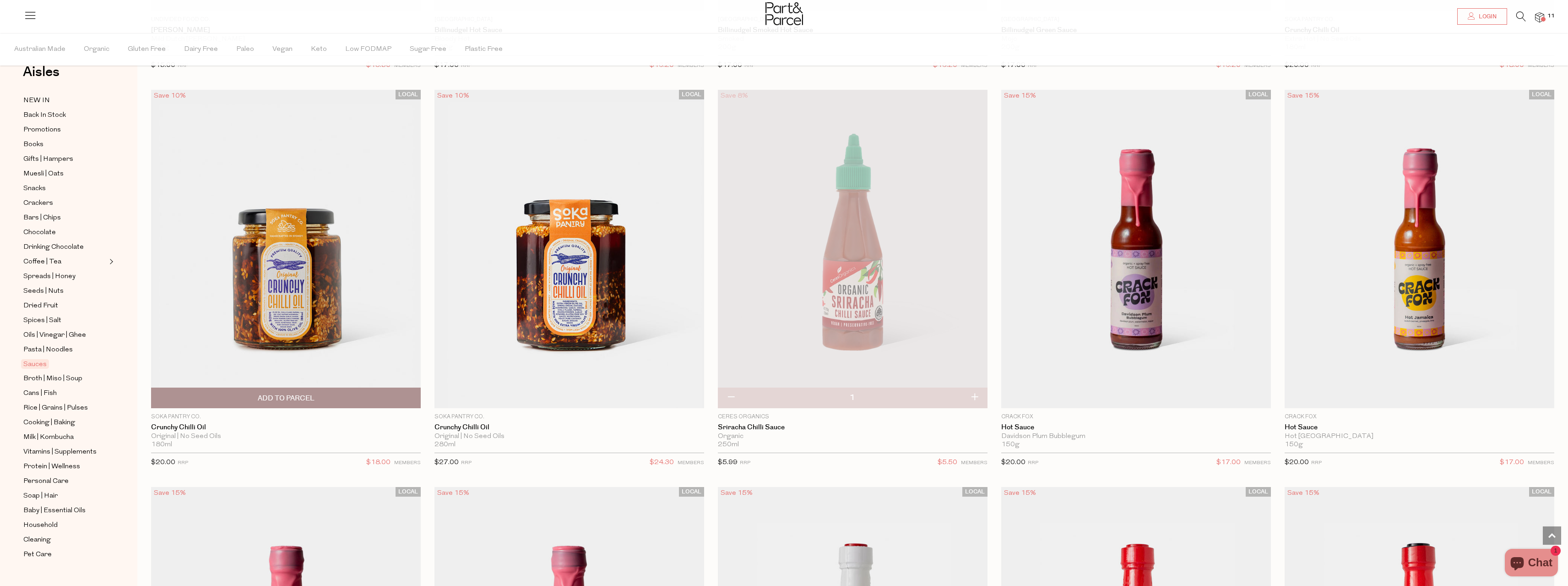
click at [316, 284] on img at bounding box center [286, 248] width 270 height 318
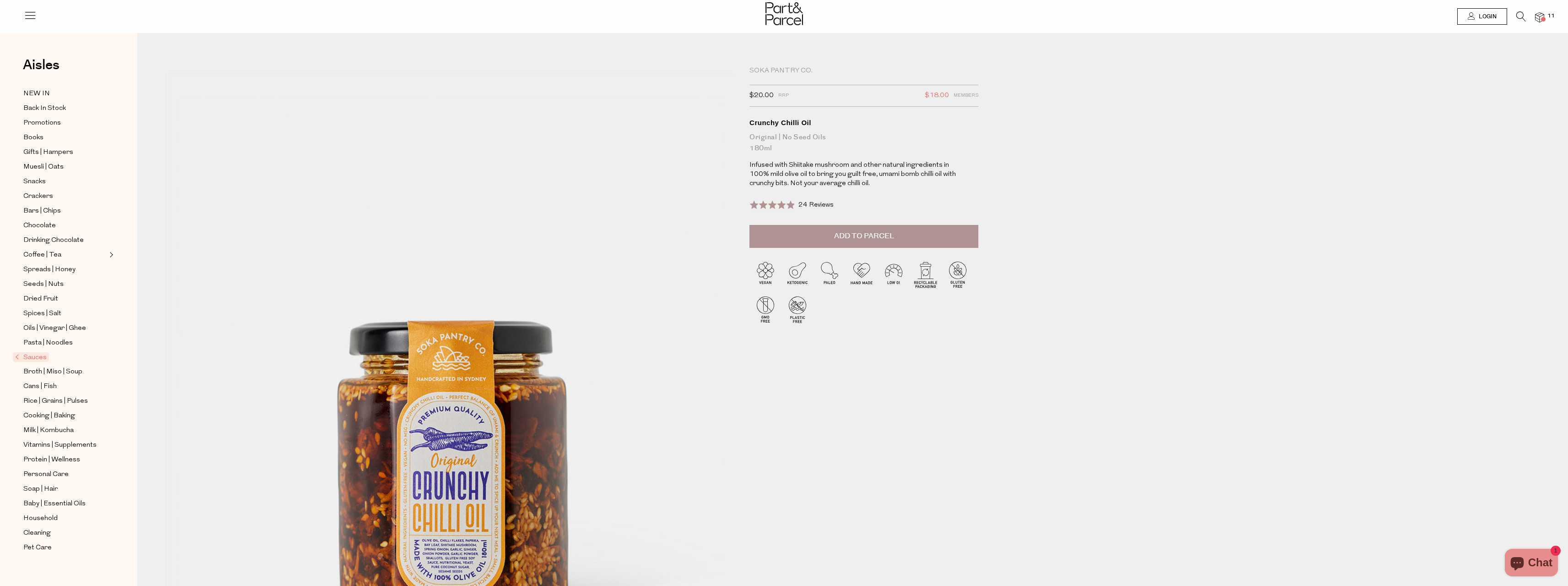
click at [913, 238] on button "Add to Parcel" at bounding box center [864, 236] width 229 height 23
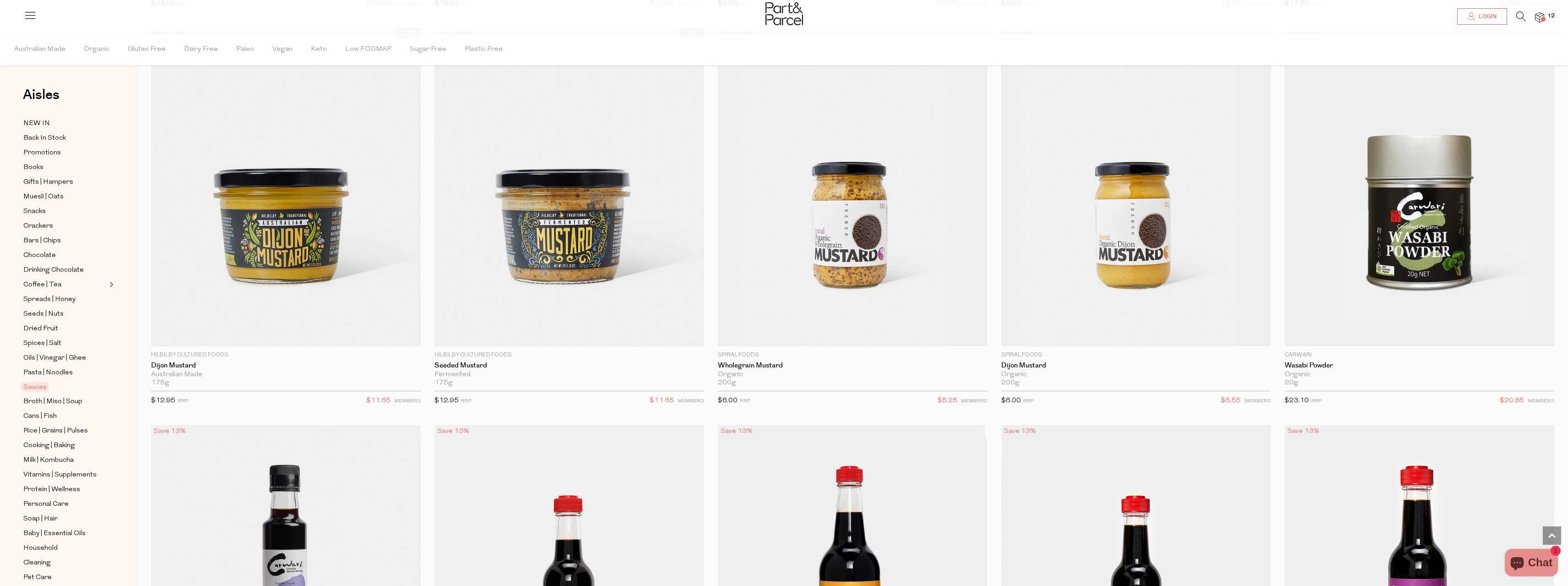
scroll to position [3297, 0]
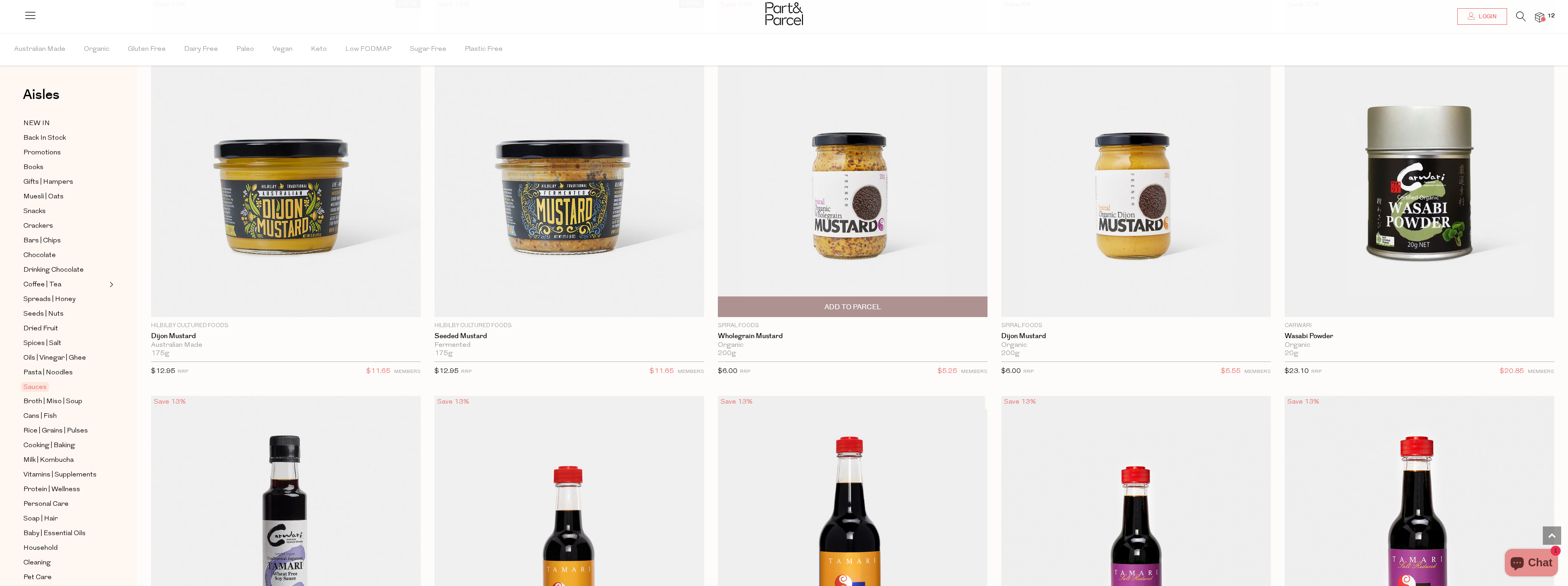
click at [772, 230] on img at bounding box center [853, 158] width 270 height 318
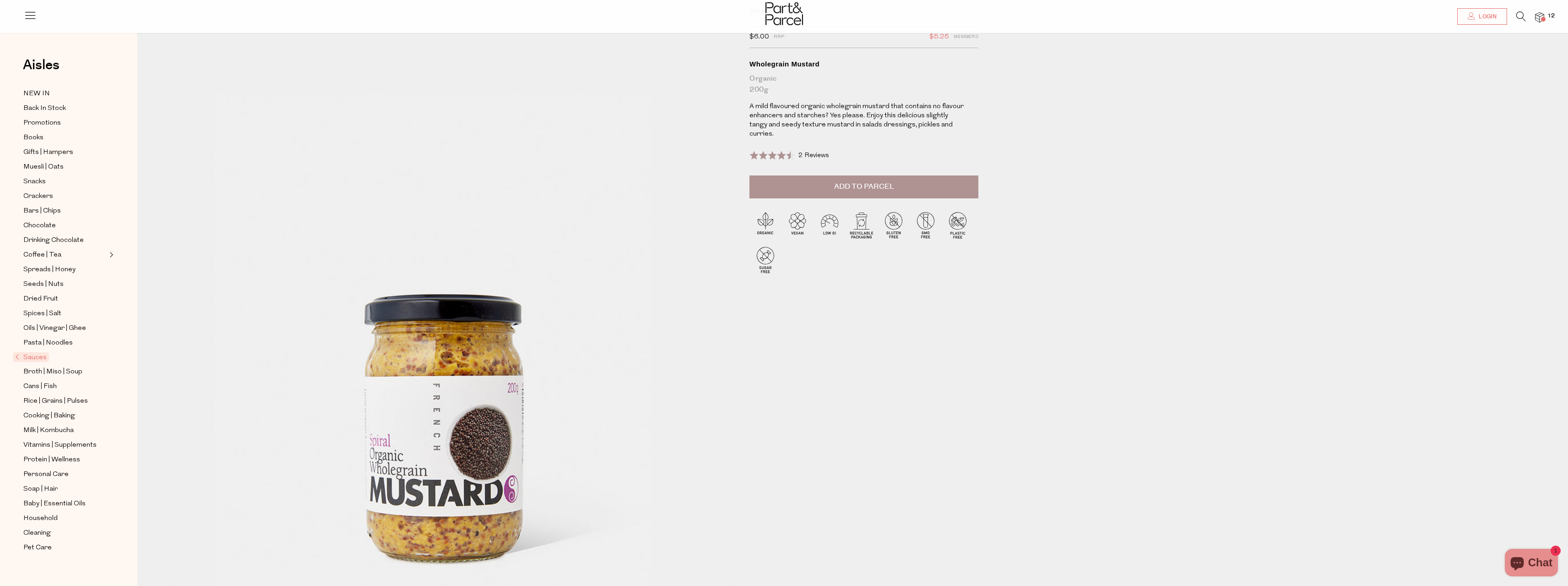
scroll to position [91, 0]
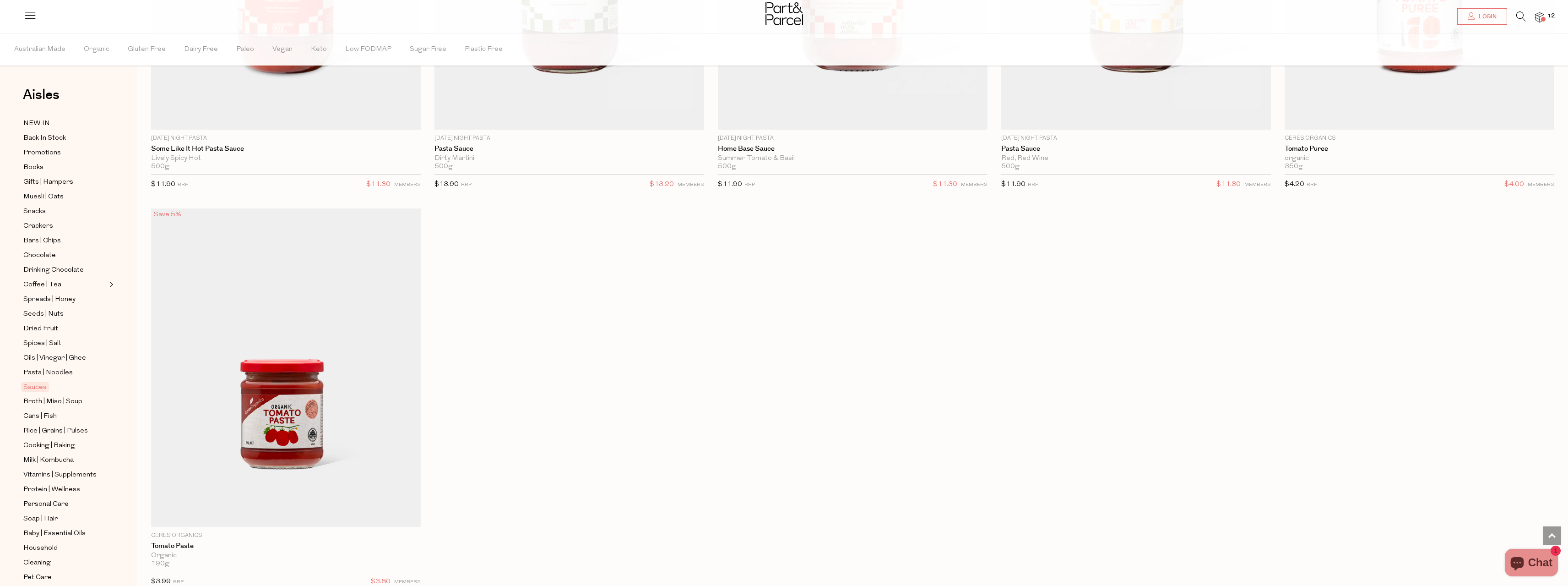
scroll to position [5162, 0]
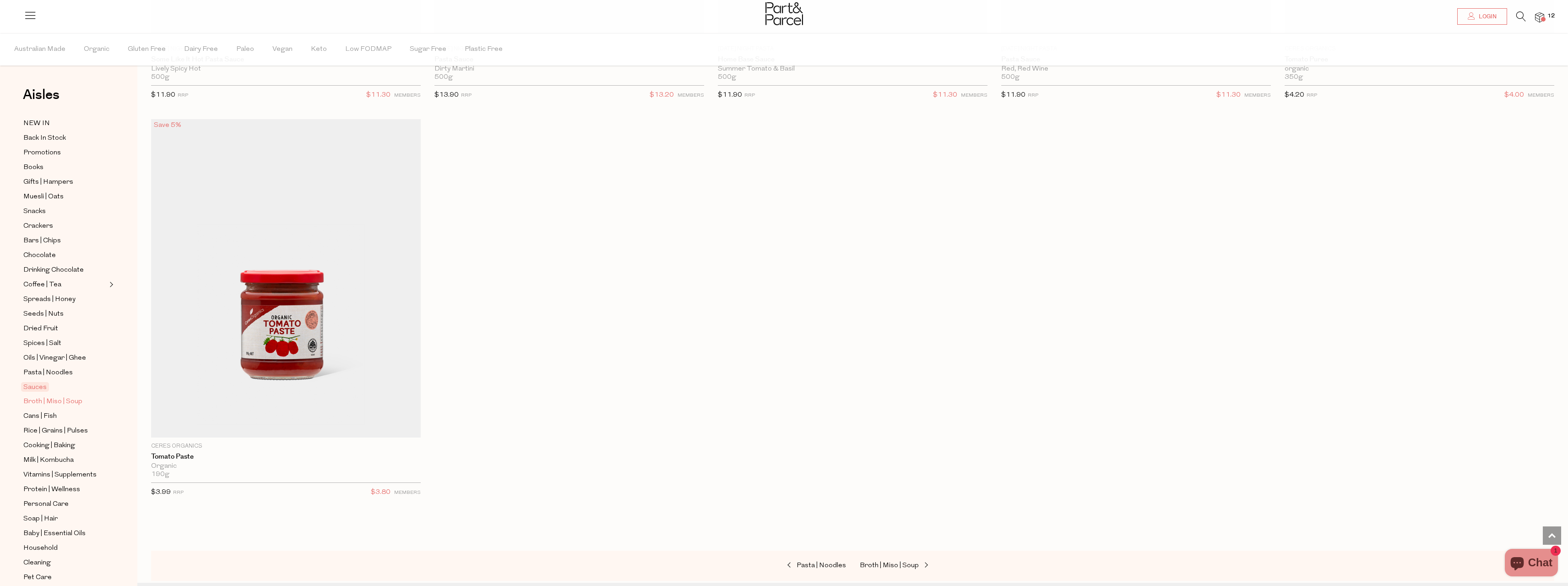
click at [30, 396] on span "Broth | Miso | Soup" at bounding box center [53, 401] width 59 height 11
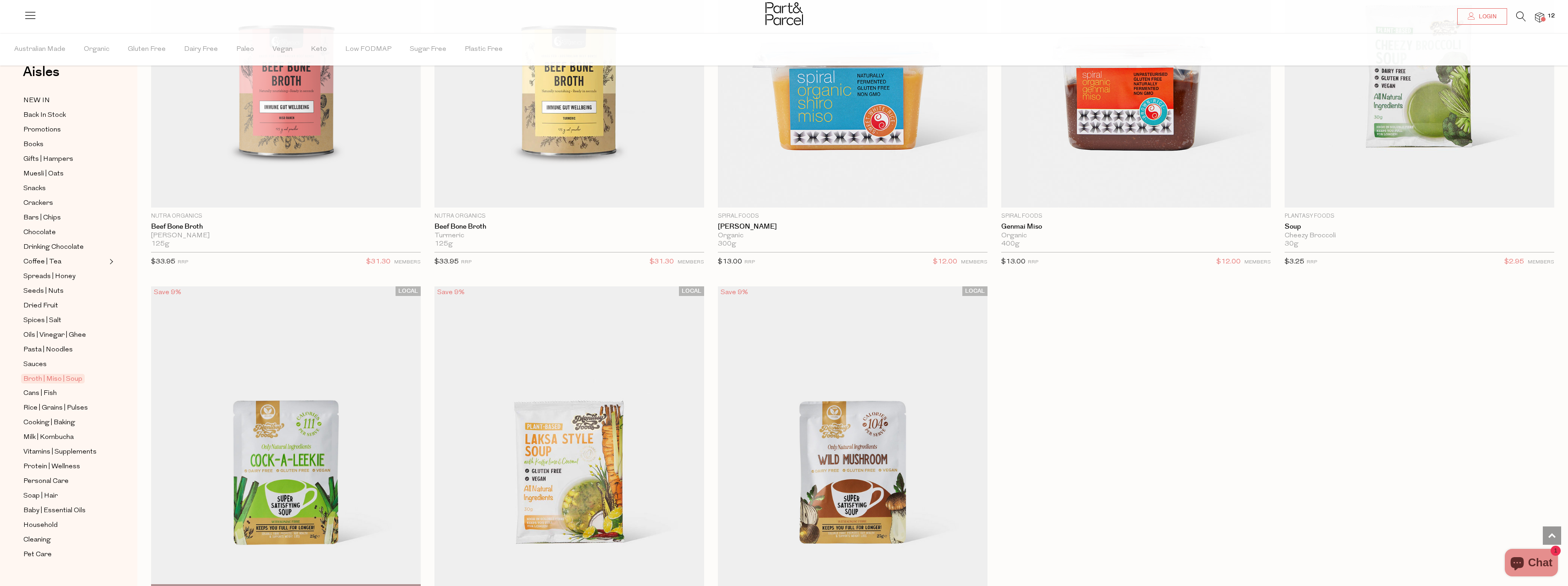
scroll to position [2290, 0]
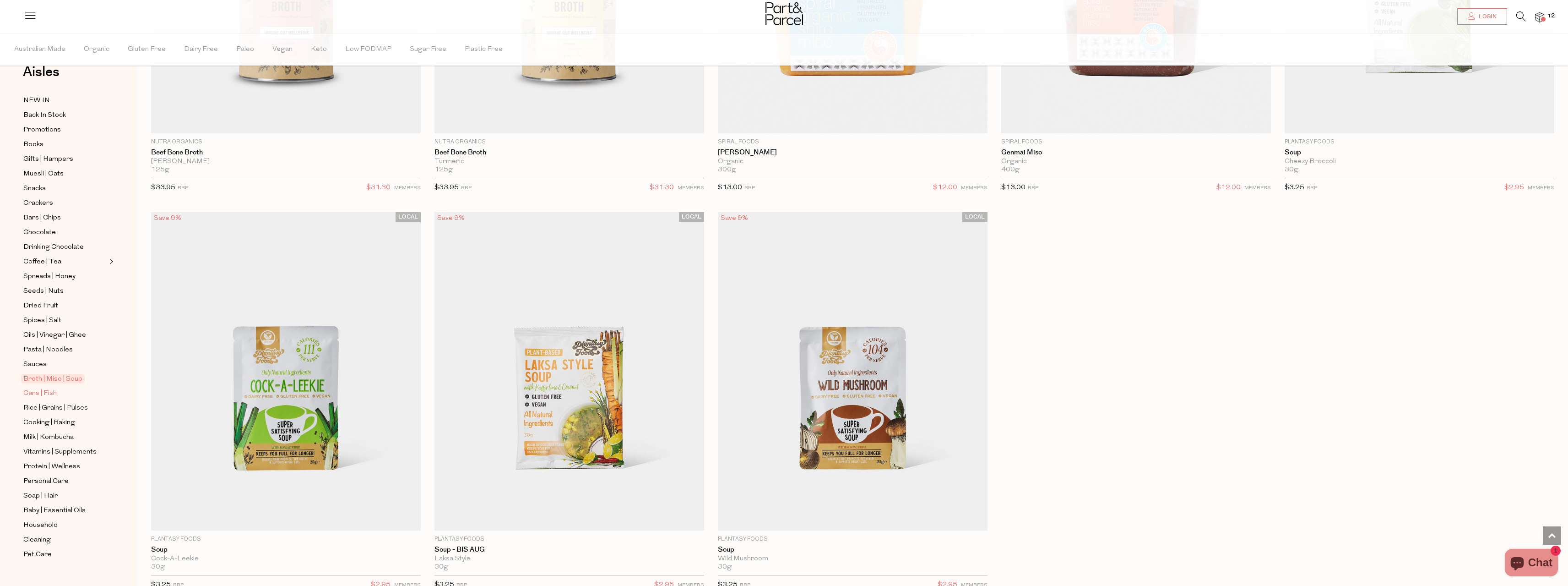
click at [42, 388] on span "Cans | Fish" at bounding box center [40, 394] width 34 height 11
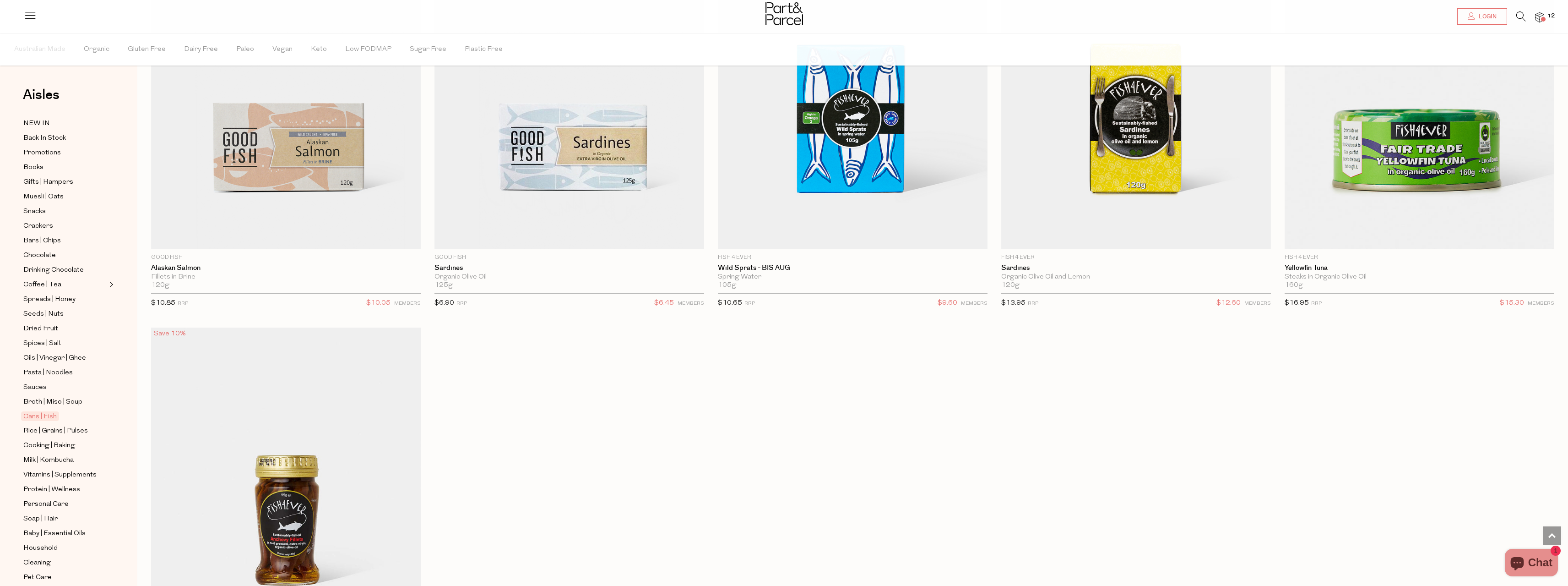
scroll to position [1969, 0]
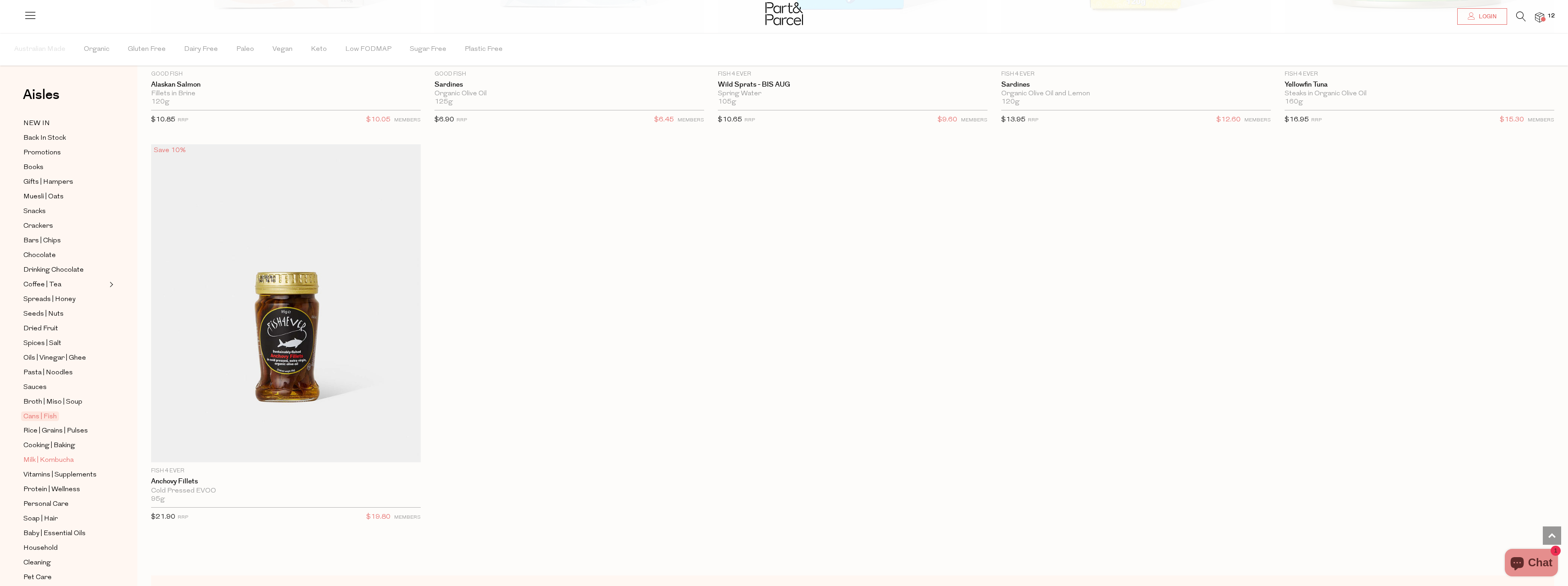
click at [64, 455] on span "Milk | Kombucha" at bounding box center [48, 460] width 50 height 11
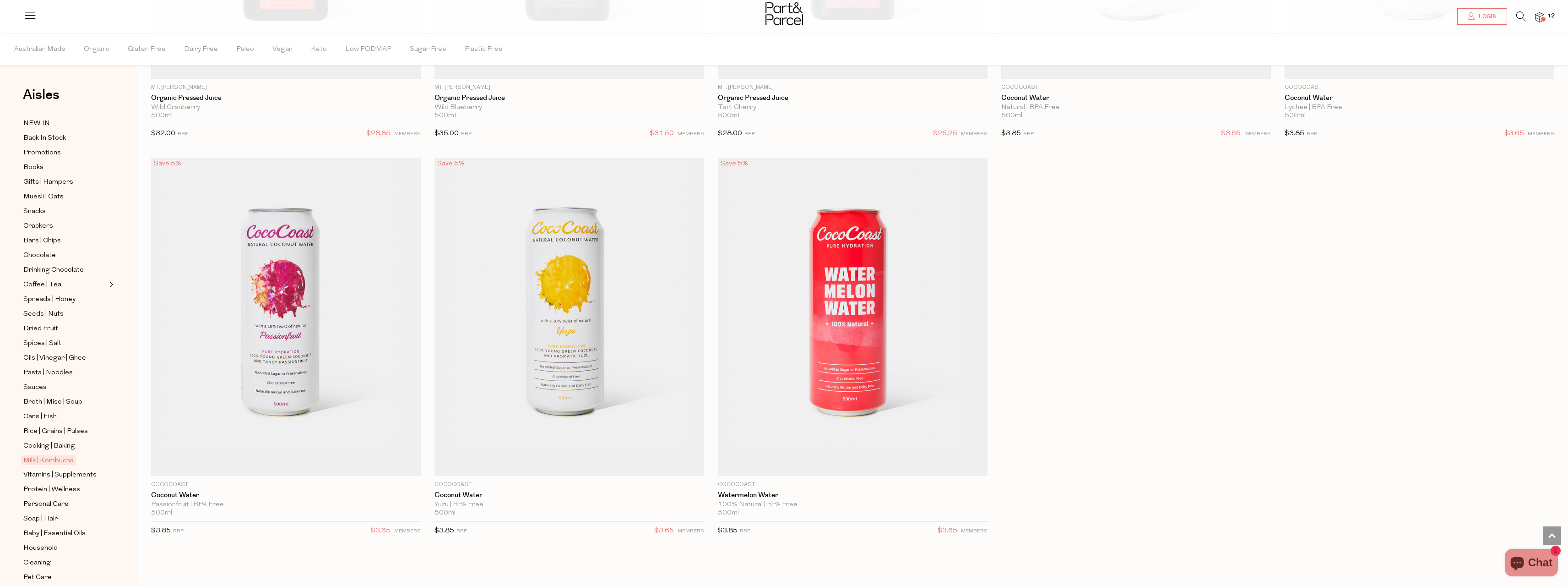
scroll to position [2473, 0]
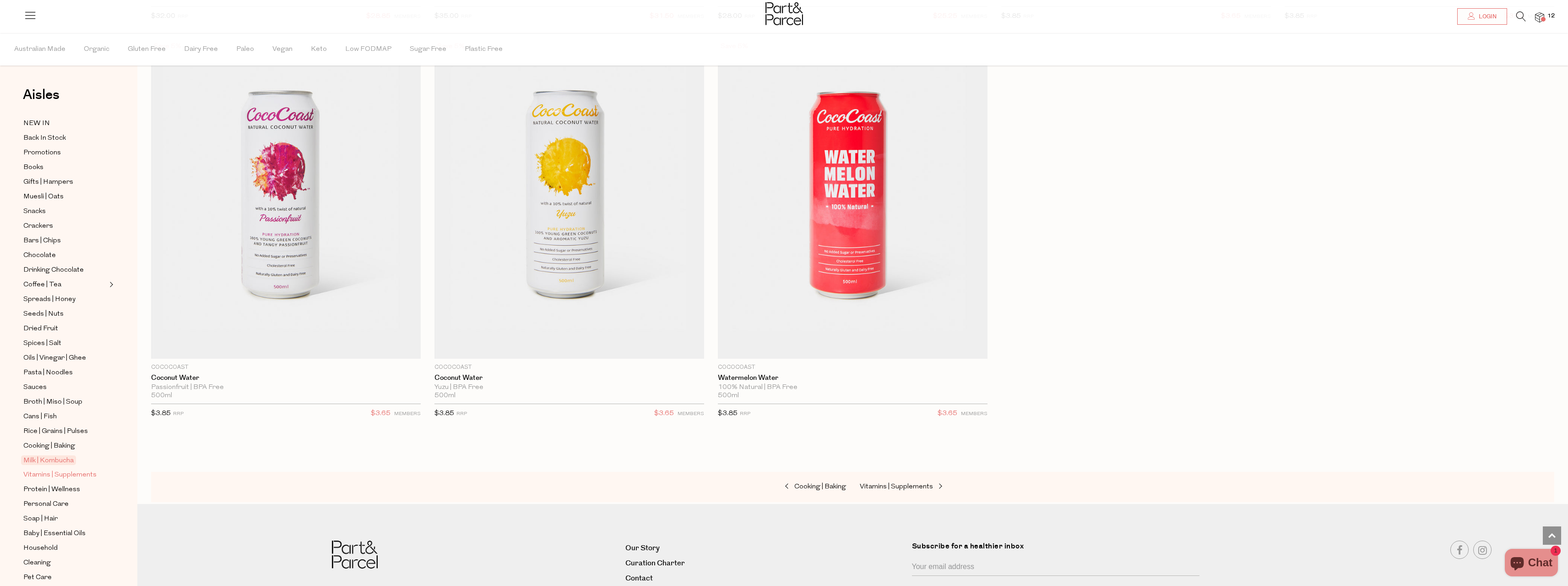
click at [52, 470] on span "Vitamins | Supplements" at bounding box center [60, 475] width 74 height 11
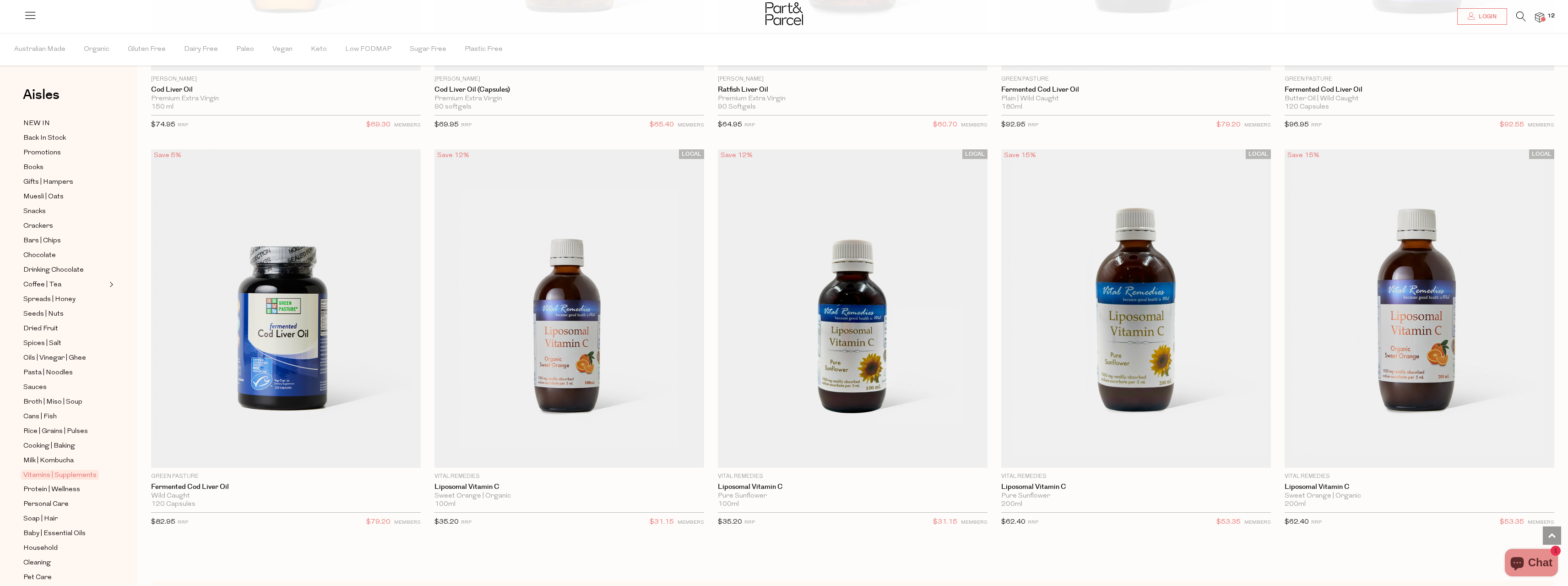
scroll to position [3577, 0]
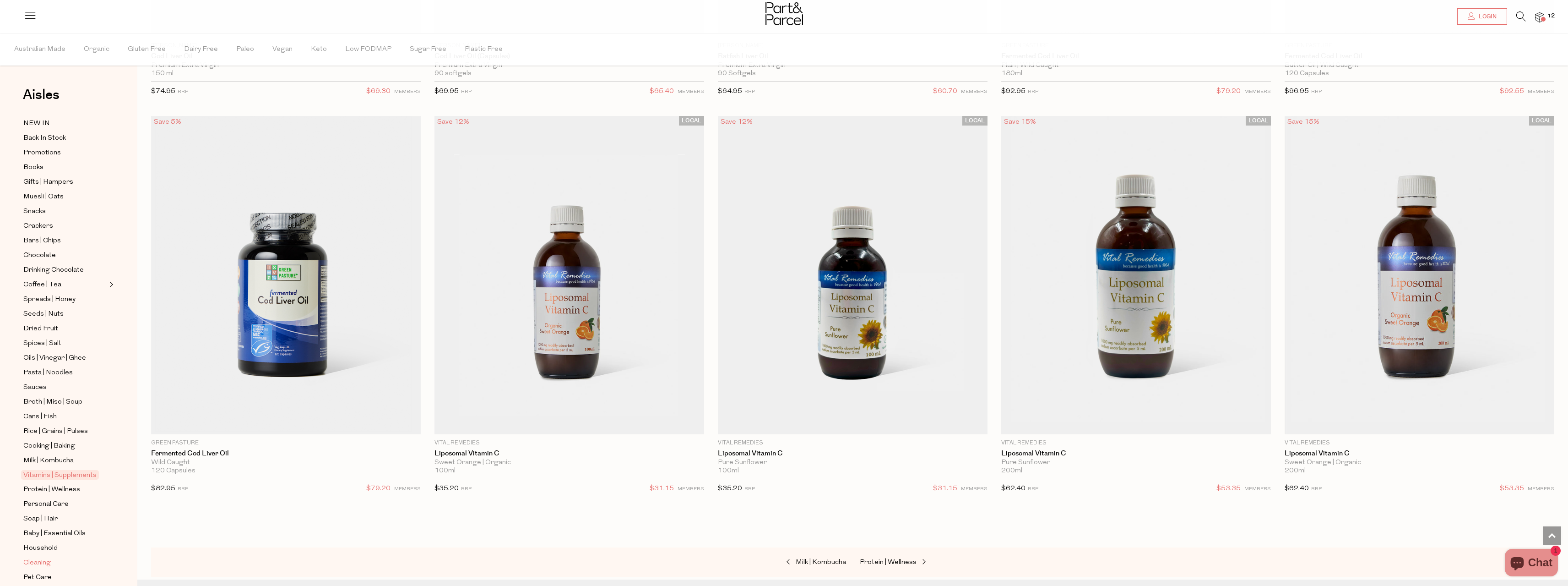
click at [25, 557] on span "Cleaning" at bounding box center [37, 563] width 28 height 11
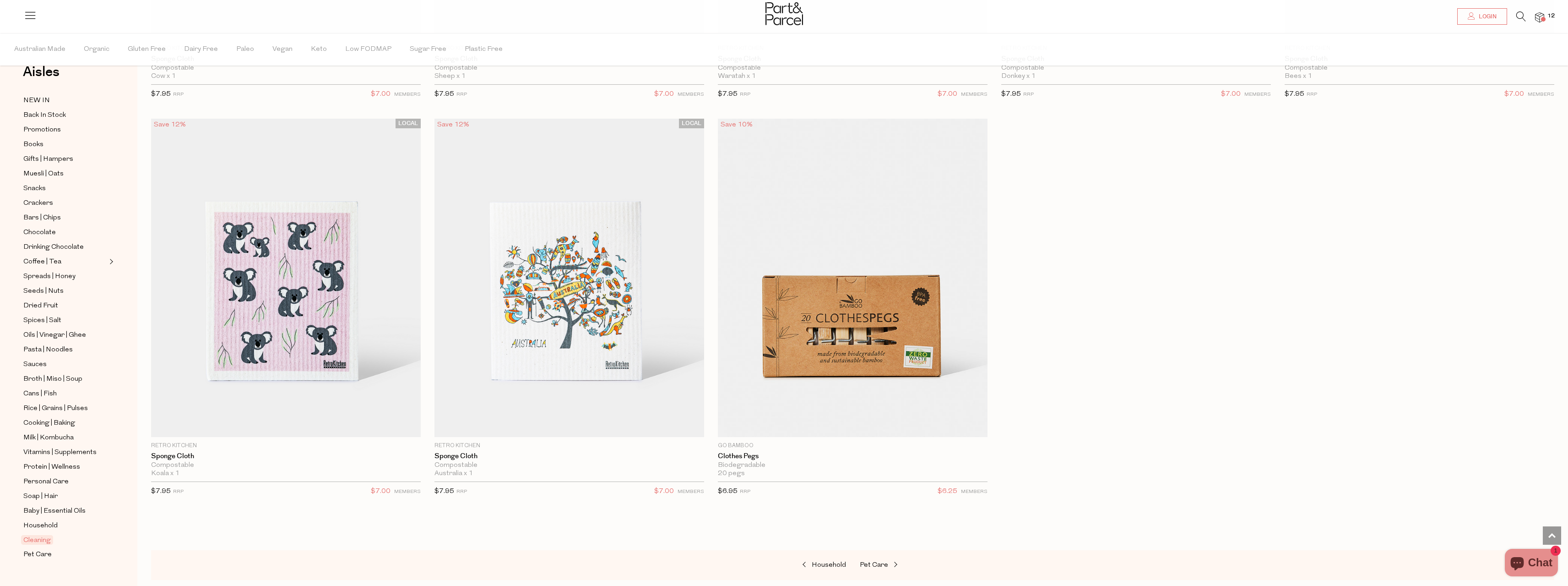
scroll to position [870, 0]
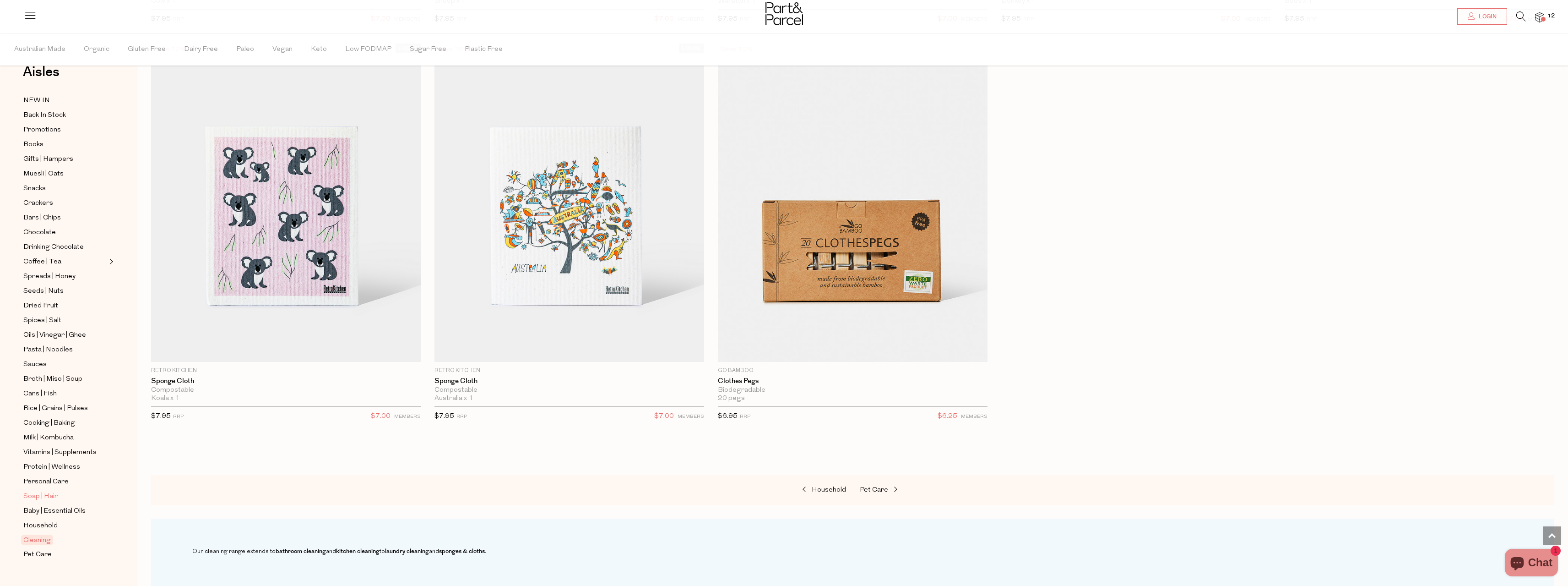
click at [45, 491] on span "Soap | Hair" at bounding box center [40, 497] width 34 height 11
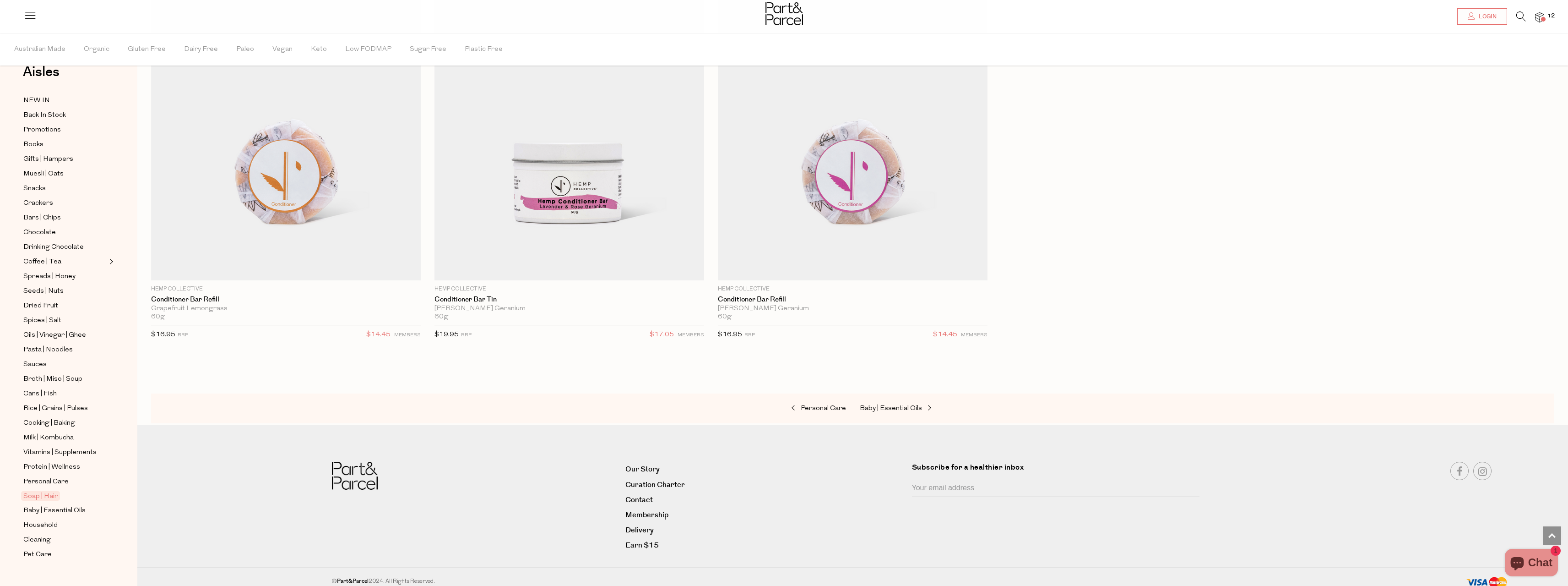
scroll to position [3734, 0]
click at [43, 198] on span "Crackers" at bounding box center [38, 204] width 30 height 11
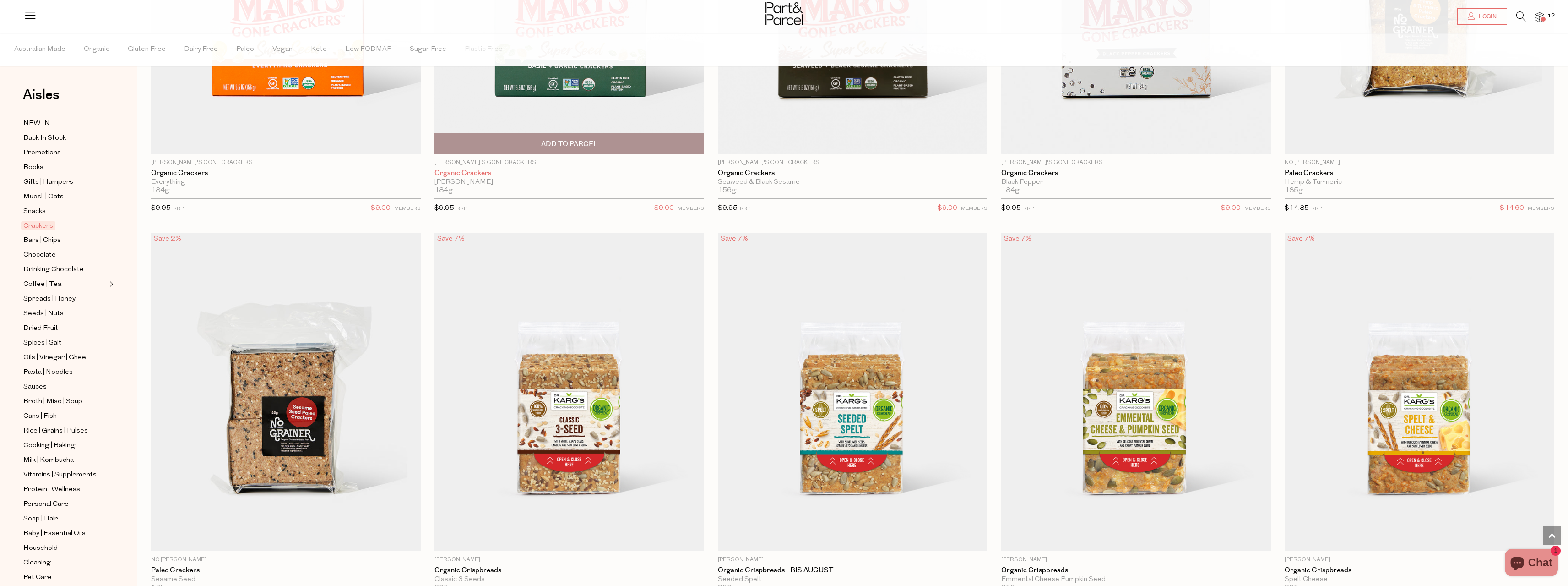
scroll to position [1969, 0]
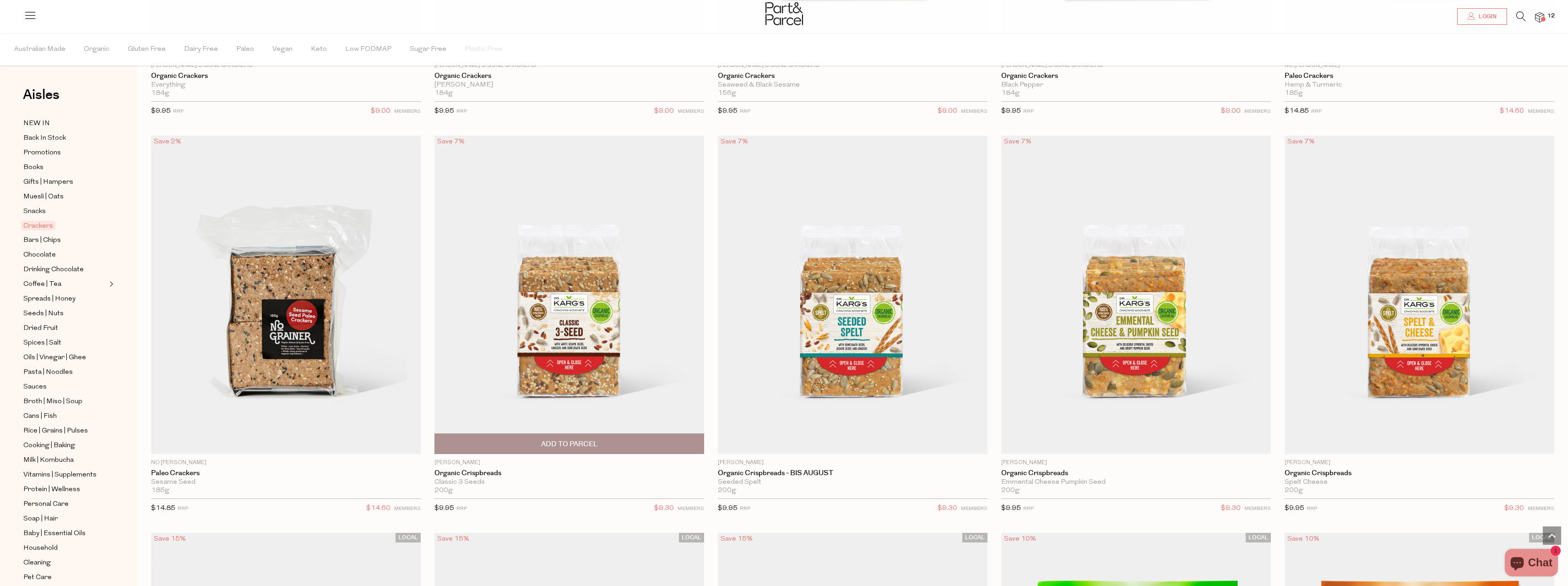
click at [588, 346] on img at bounding box center [569, 294] width 270 height 318
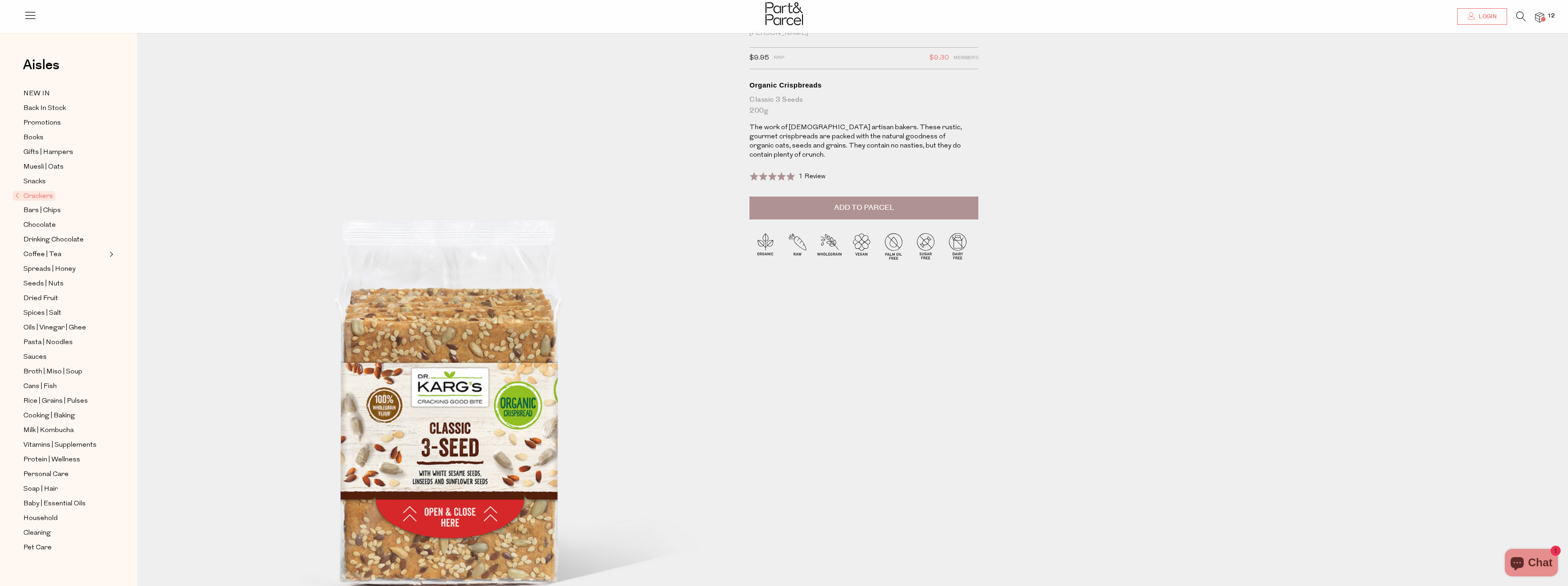
scroll to position [46, 0]
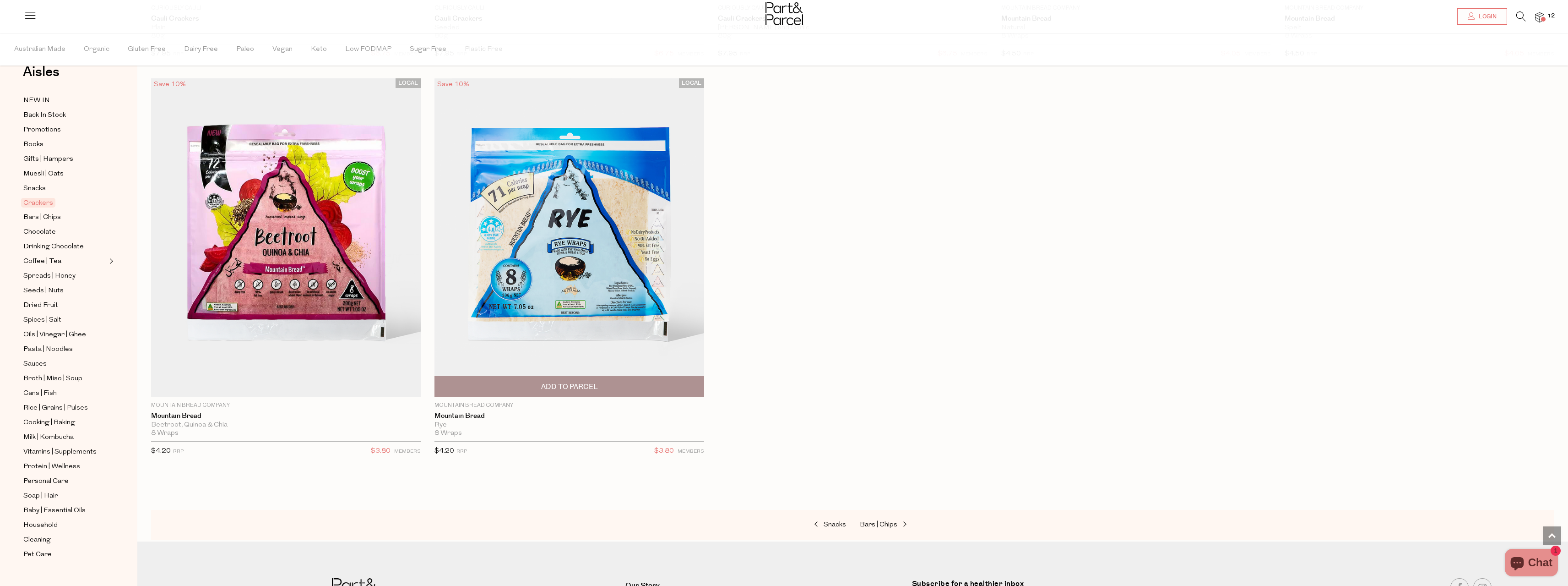
scroll to position [2711, 0]
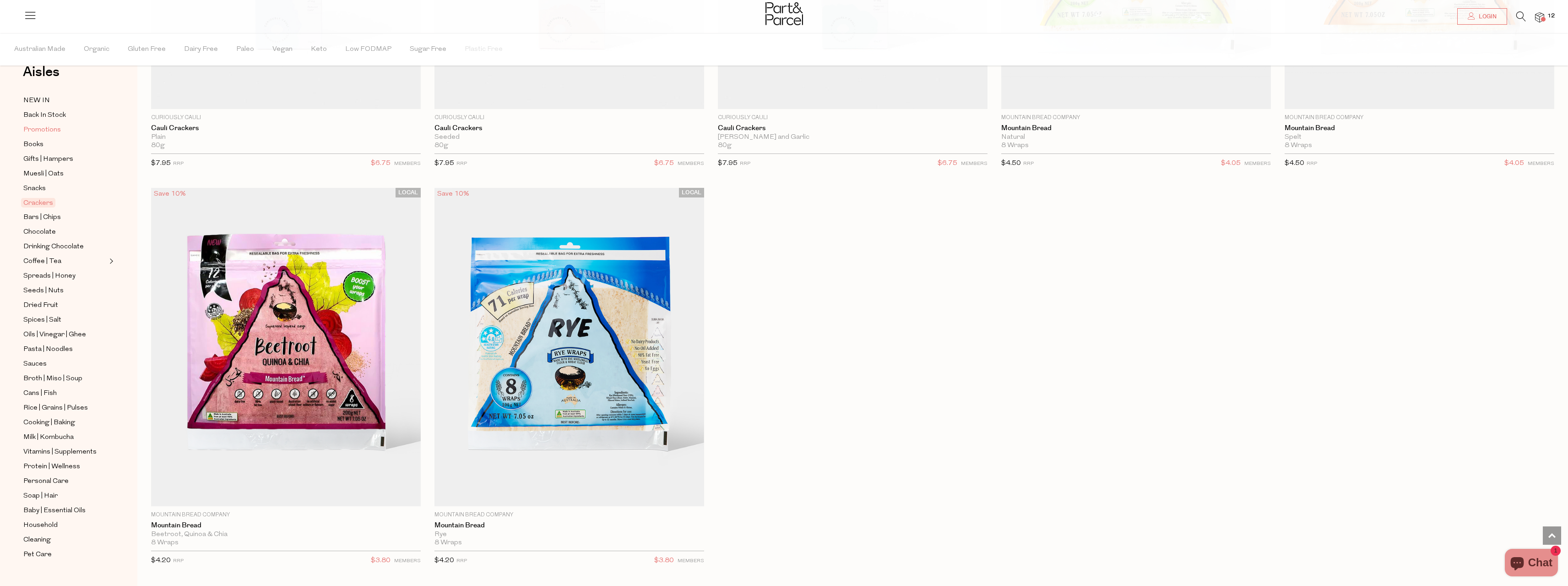
click at [59, 131] on span "Promotions" at bounding box center [42, 130] width 37 height 11
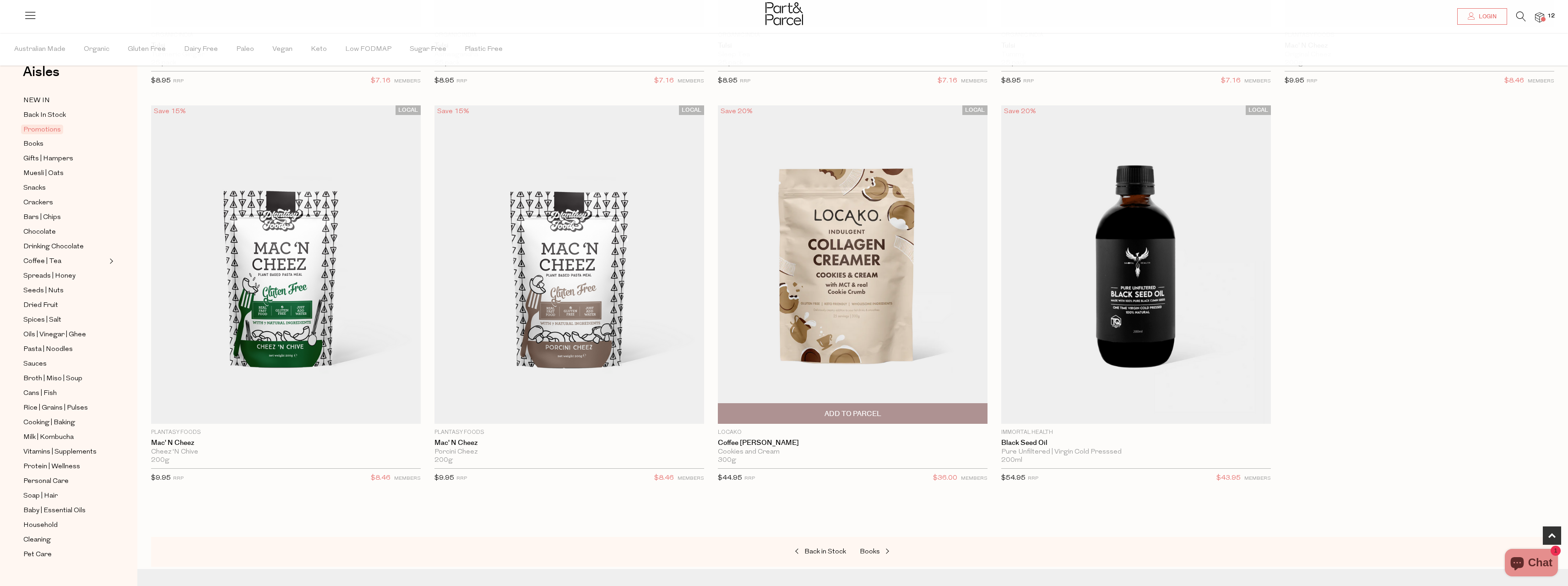
scroll to position [550, 0]
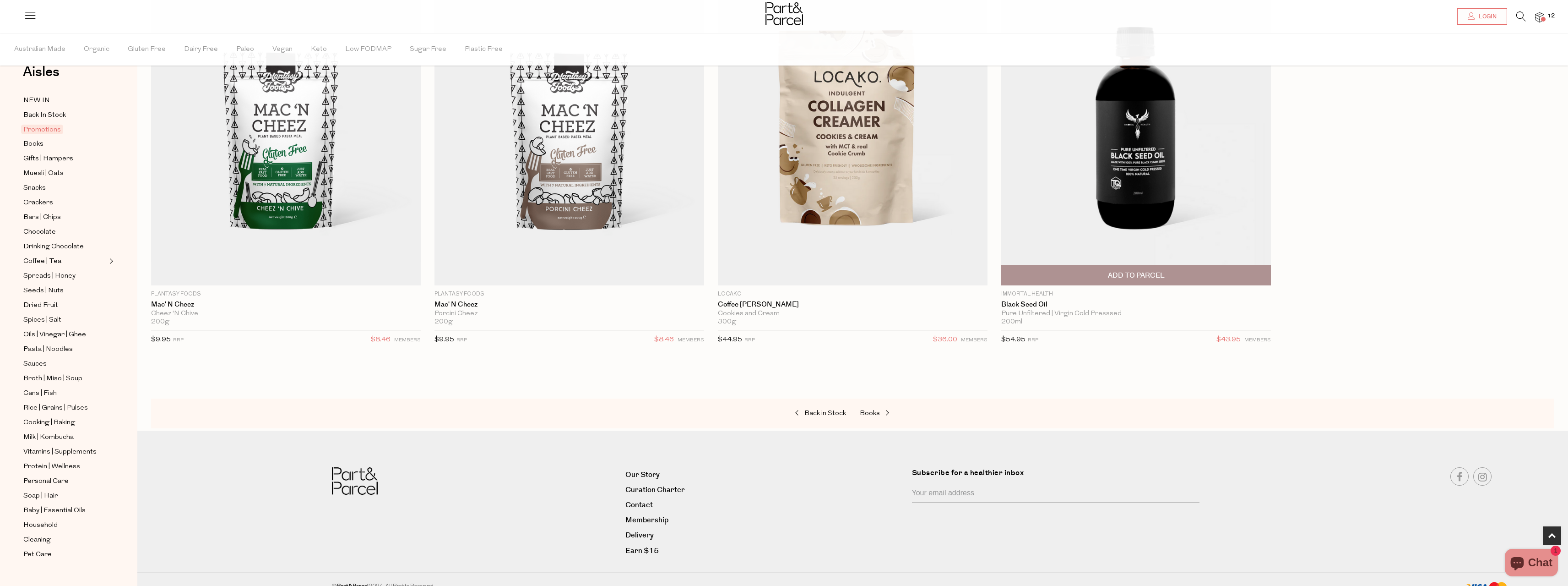
click at [1138, 191] on img at bounding box center [1136, 126] width 270 height 318
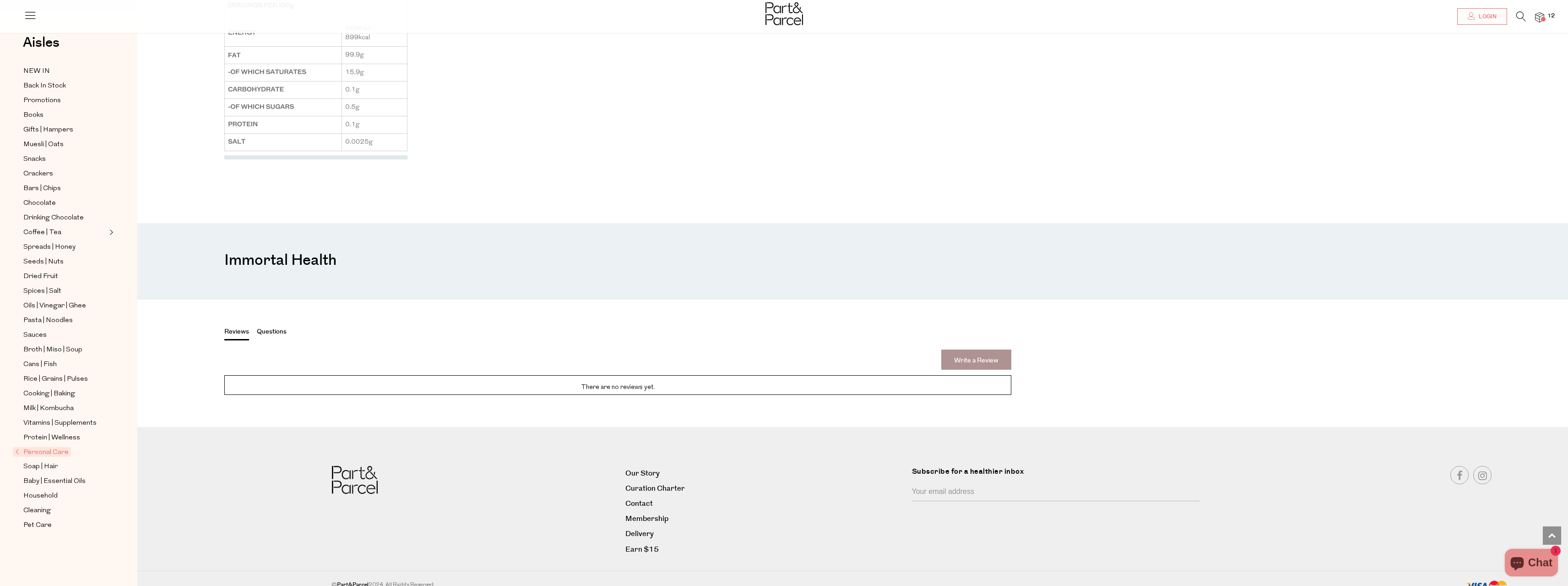
scroll to position [1236, 0]
click at [263, 336] on button "Questions" at bounding box center [271, 330] width 30 height 12
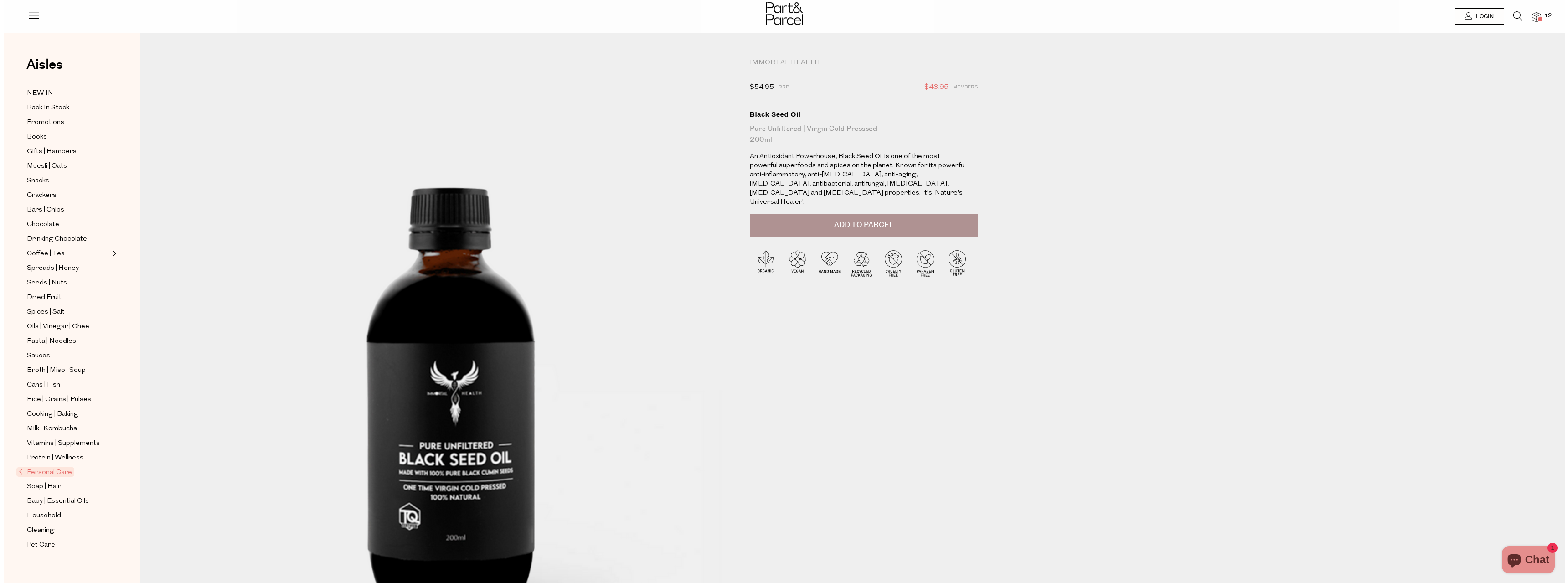
scroll to position [0, 0]
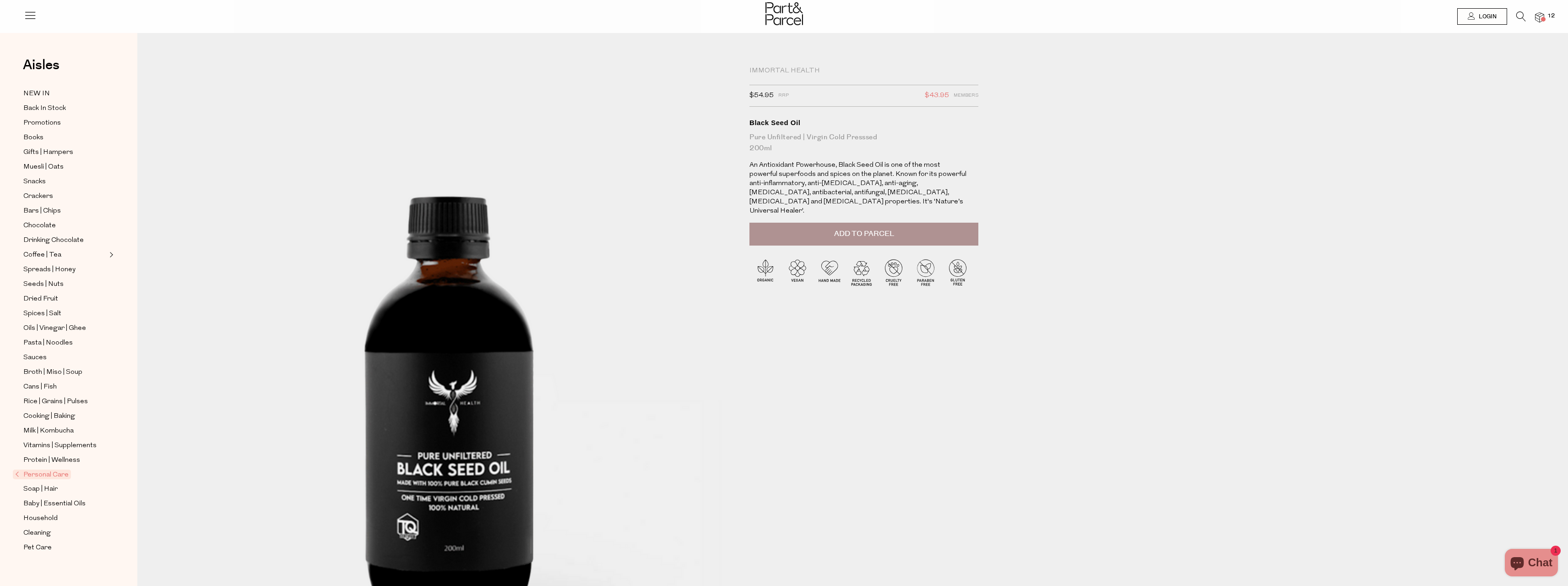
click at [1545, 19] on div at bounding box center [784, 15] width 1568 height 30
click at [1539, 15] on img at bounding box center [1539, 17] width 9 height 10
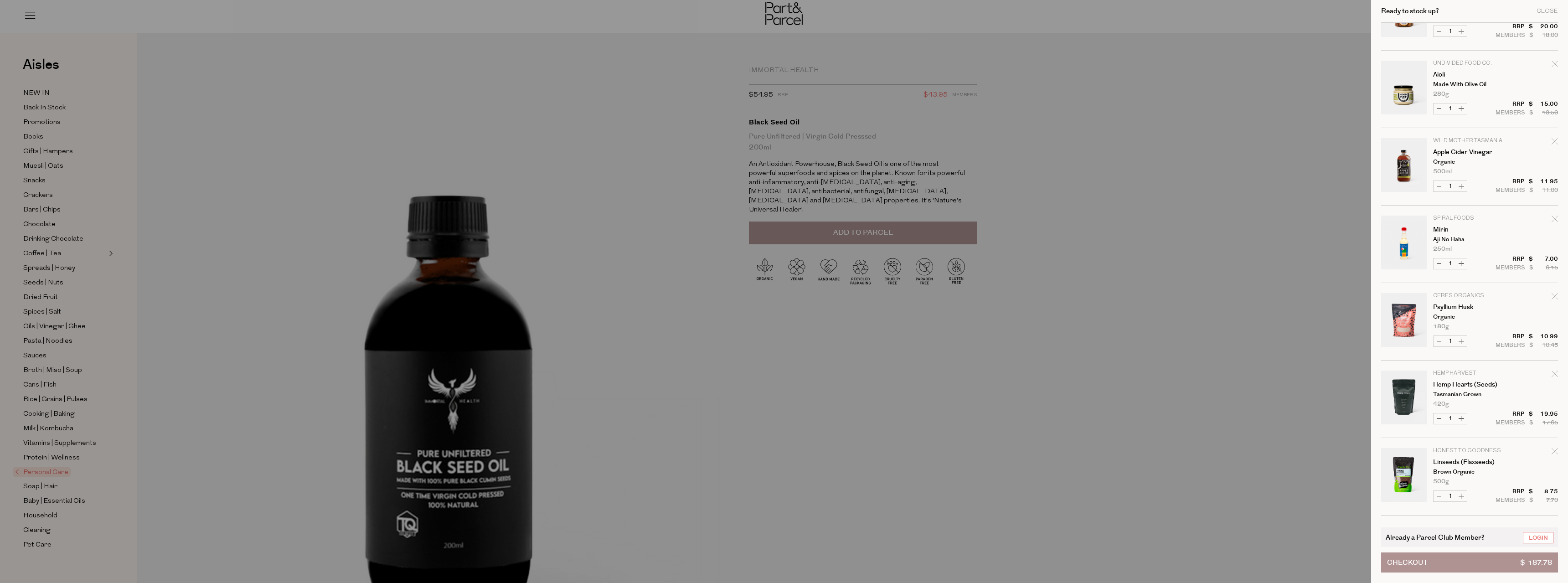
scroll to position [182, 0]
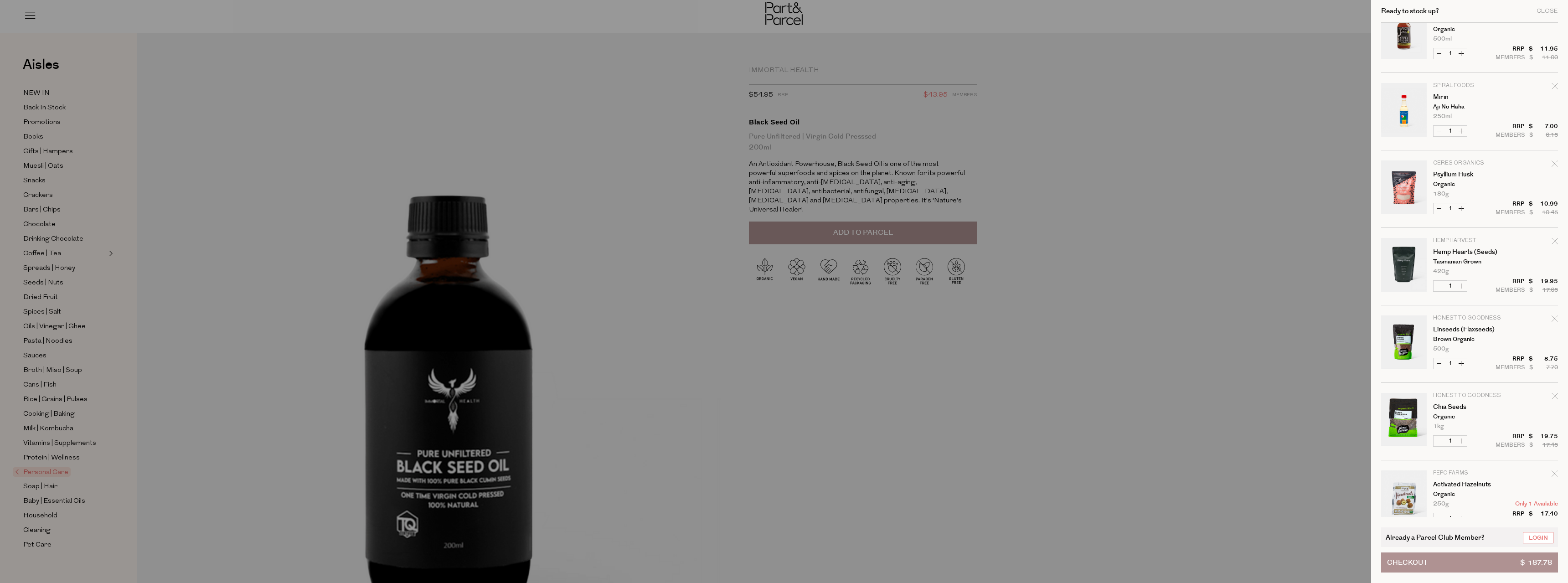
click at [1461, 208] on button "Increase Psyllium Husk" at bounding box center [1461, 208] width 11 height 10
type input "2"
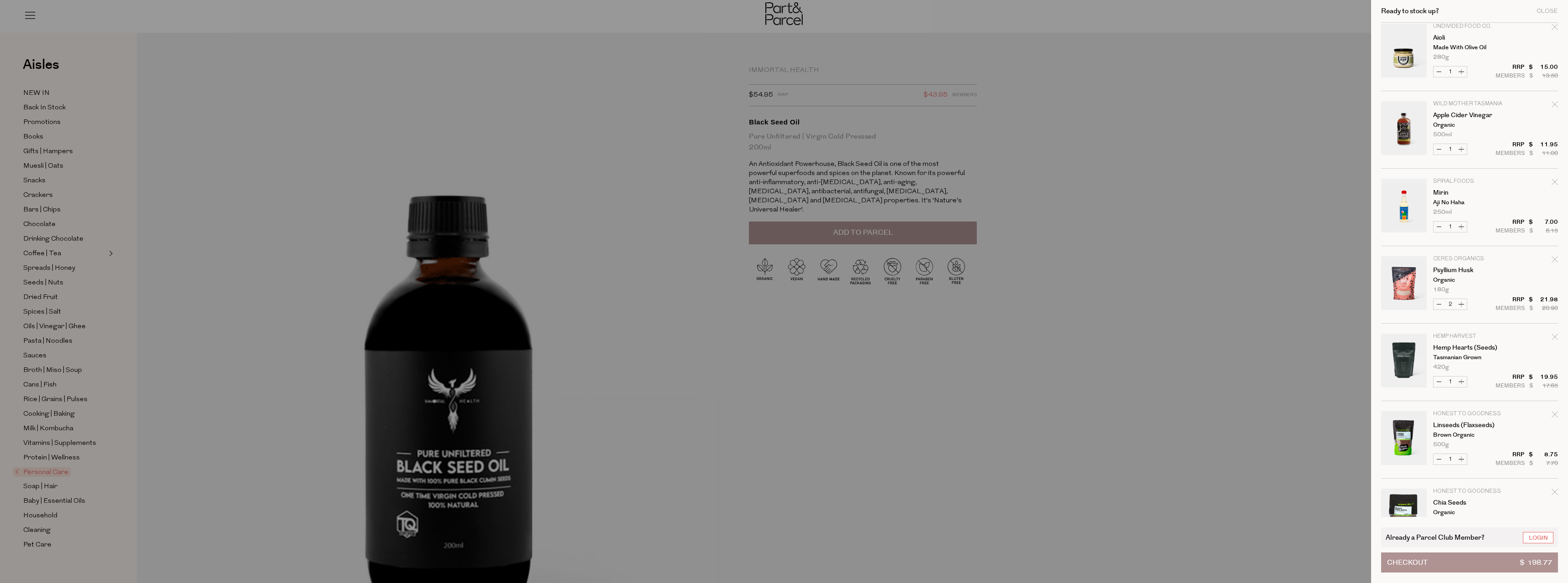
scroll to position [91, 0]
click at [1461, 377] on button "Increase Hemp Hearts (Seeds)" at bounding box center [1461, 377] width 11 height 10
type input "2"
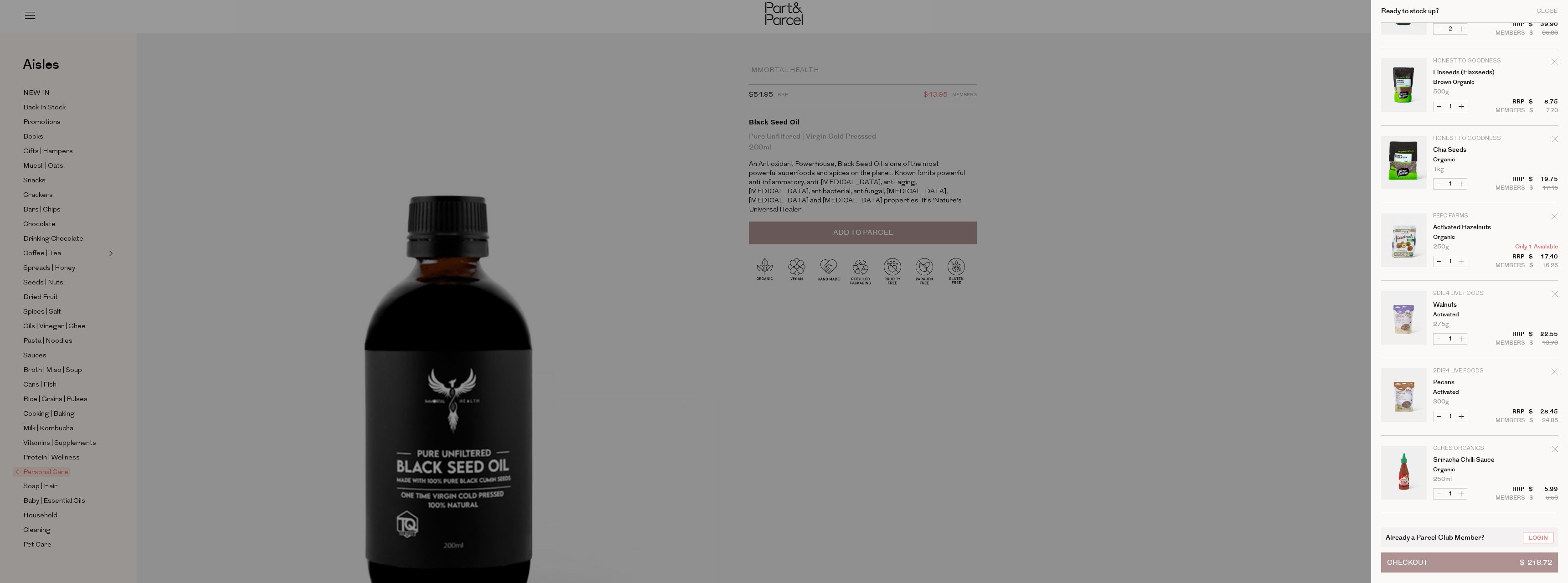
scroll to position [456, 0]
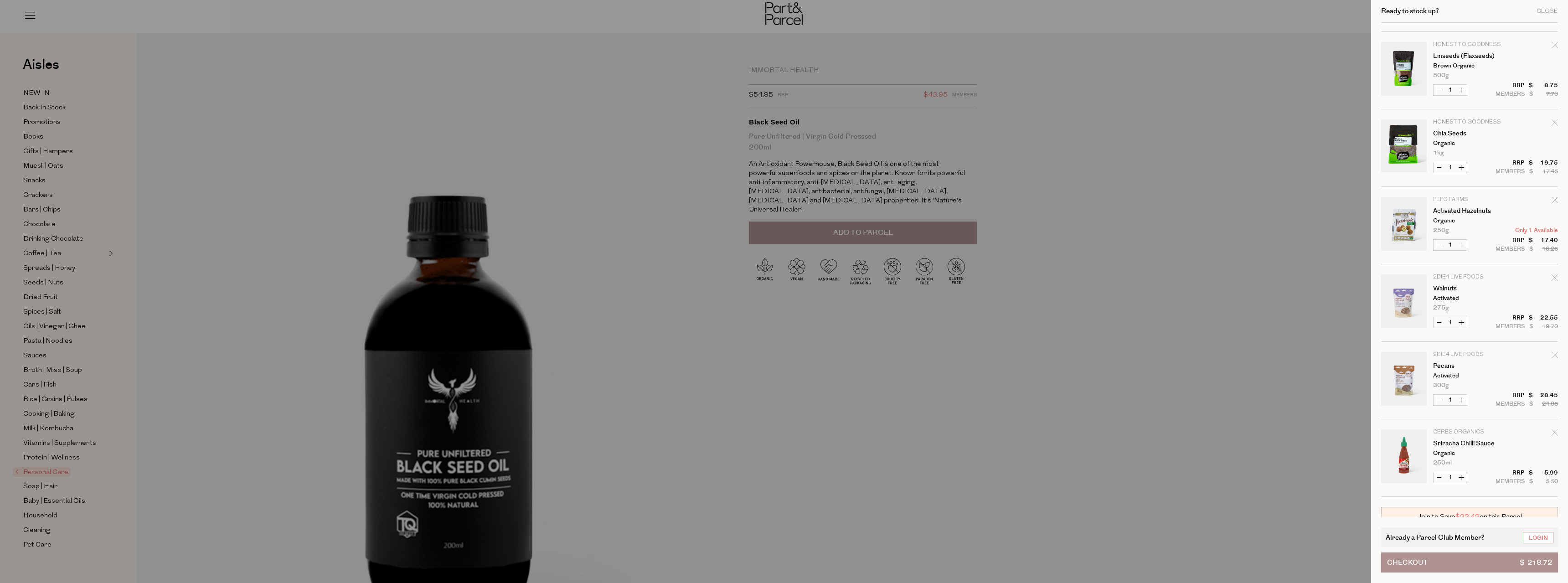
click at [969, 468] on div at bounding box center [784, 292] width 1568 height 583
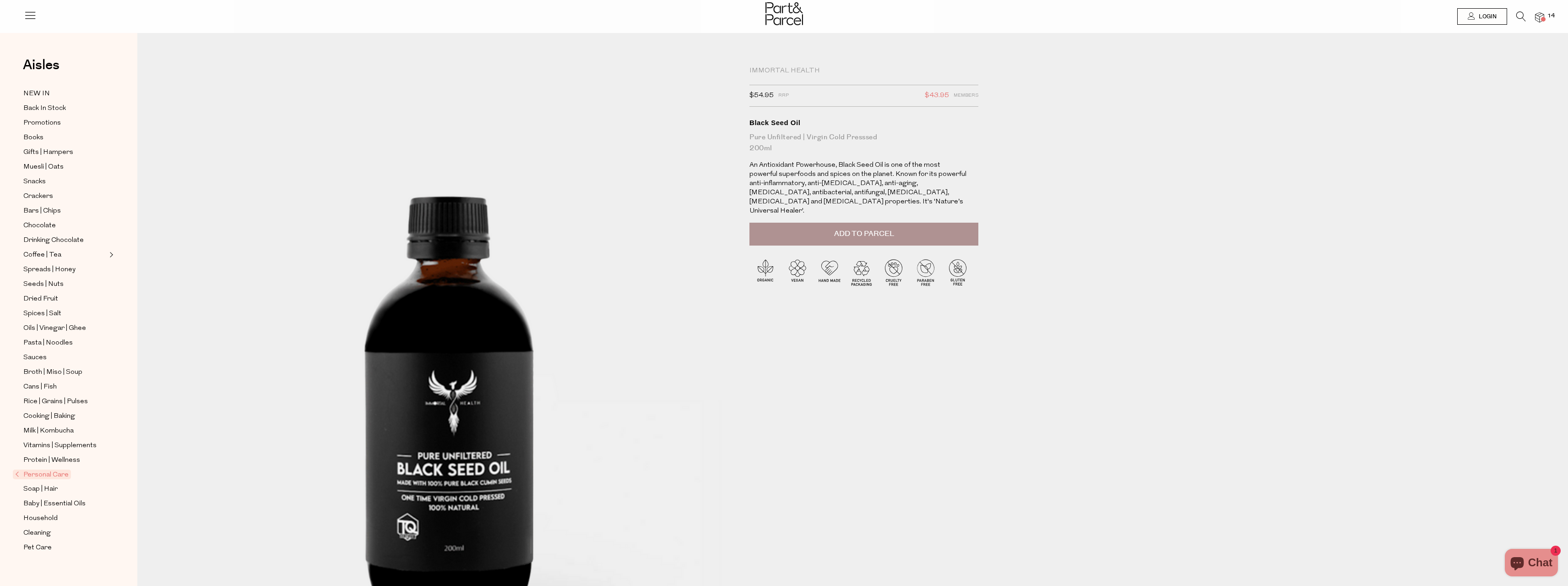
click at [839, 229] on span "Add to Parcel" at bounding box center [864, 234] width 60 height 10
click at [1541, 17] on img at bounding box center [1539, 17] width 9 height 10
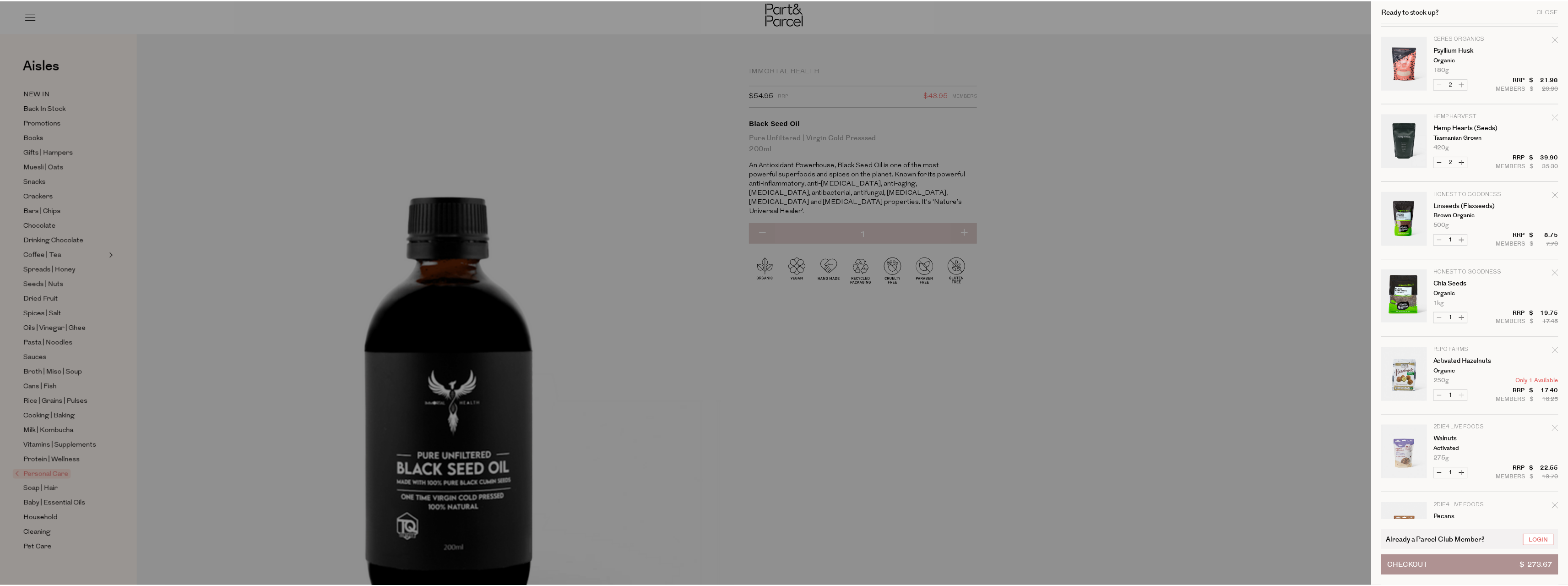
scroll to position [595, 0]
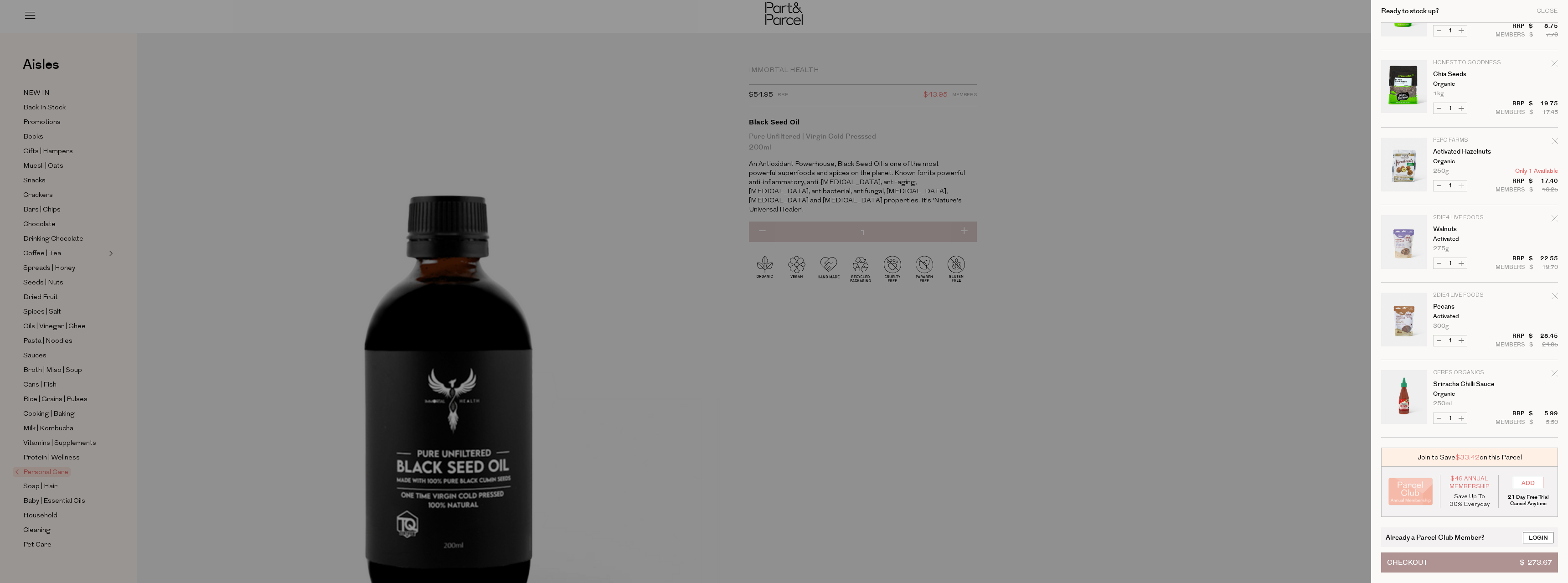
click at [1533, 534] on link "Login" at bounding box center [1538, 537] width 31 height 12
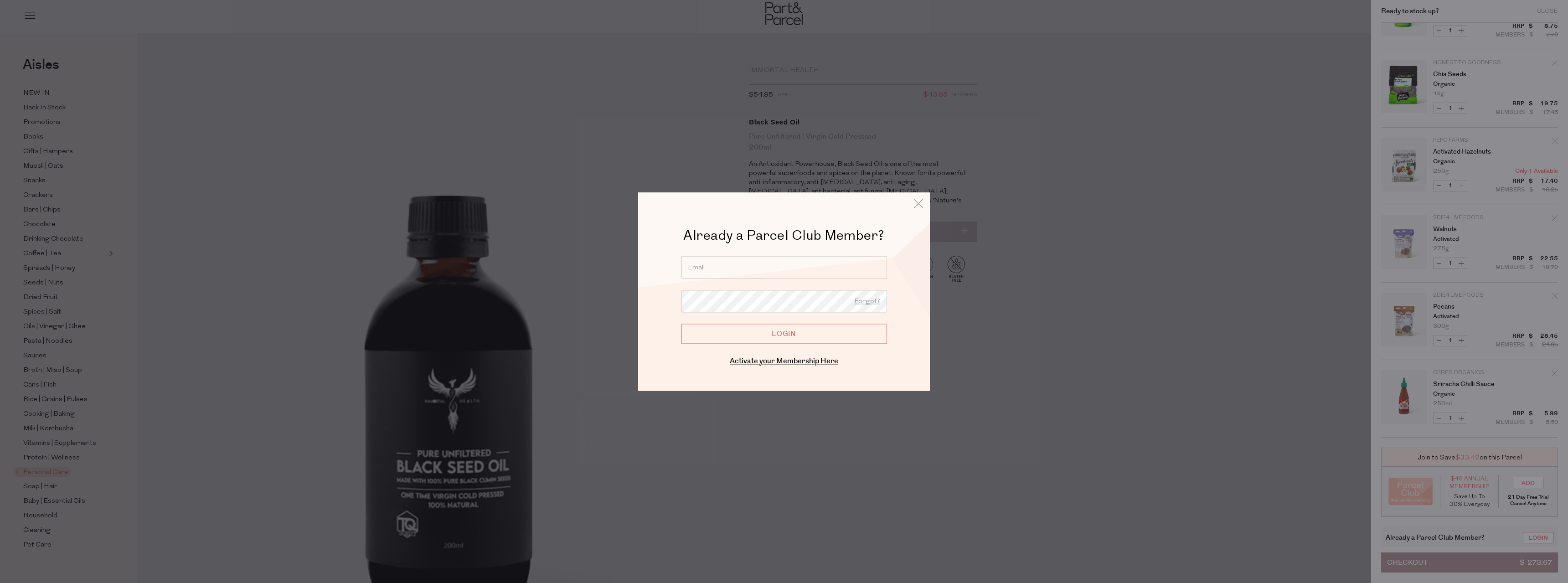
click at [727, 264] on input "email" at bounding box center [784, 267] width 206 height 23
type input "[EMAIL_ADDRESS][DOMAIN_NAME]"
click at [921, 204] on icon at bounding box center [918, 204] width 13 height 13
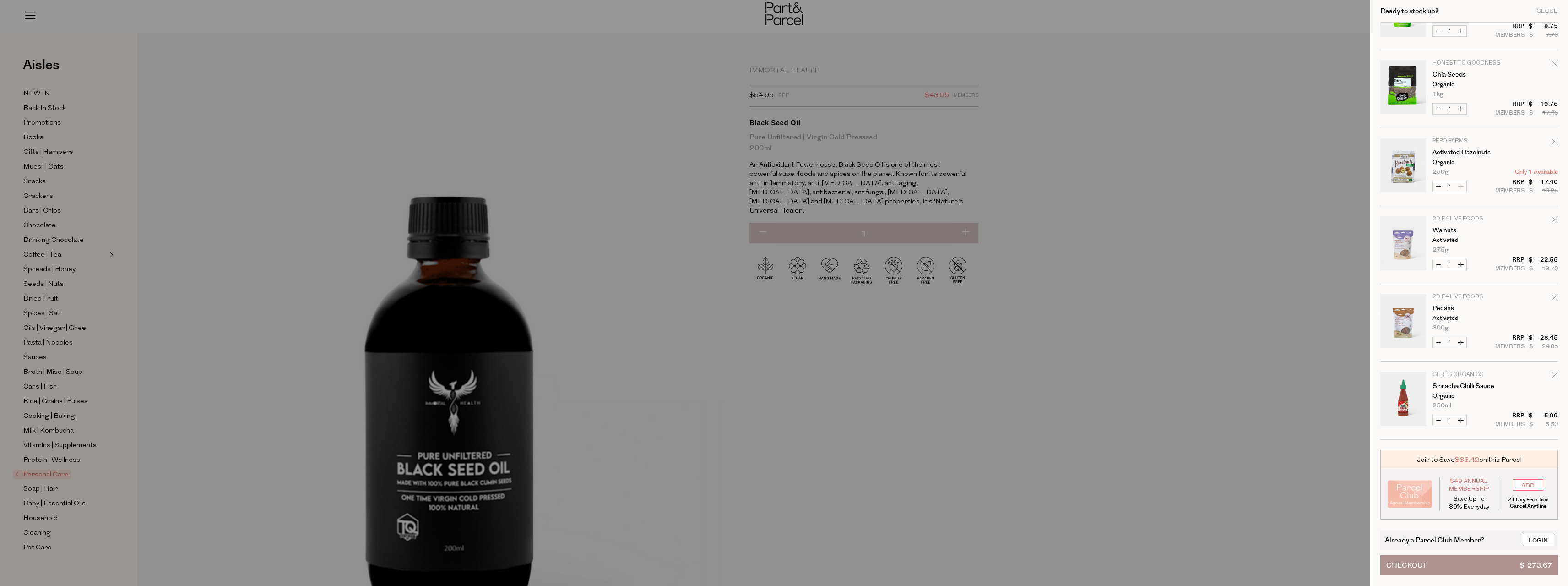
click at [1547, 542] on link "Login" at bounding box center [1538, 540] width 31 height 12
